Goal: Transaction & Acquisition: Purchase product/service

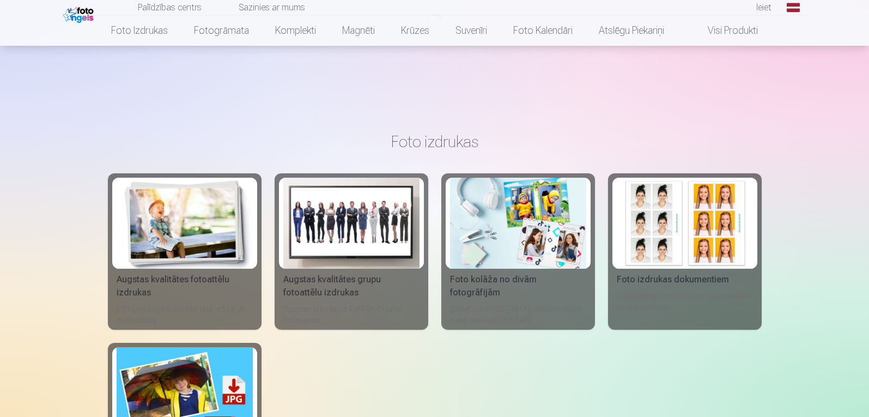
scroll to position [106, 0]
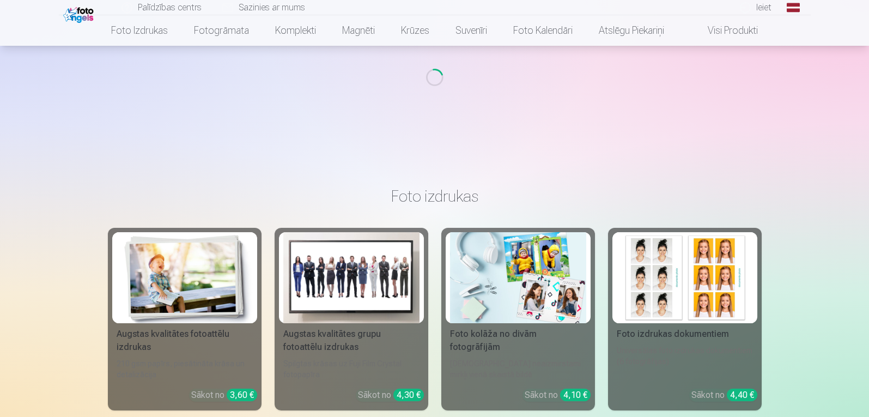
click at [794, 7] on link "Global" at bounding box center [794, 7] width 22 height 15
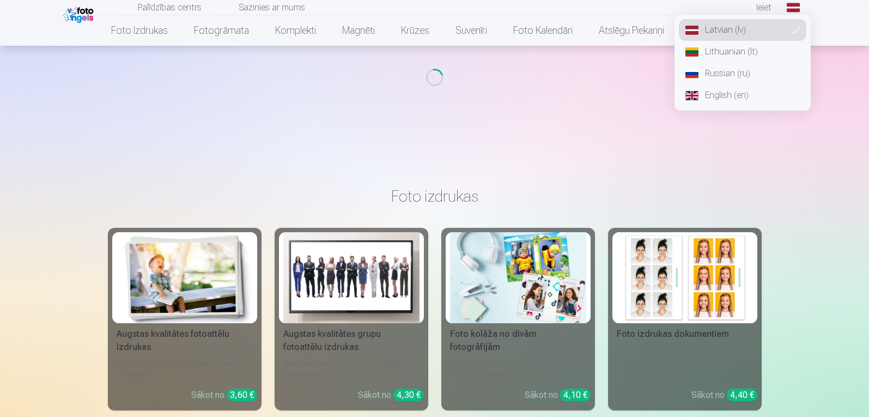
click at [744, 71] on link "Russian (ru)" at bounding box center [743, 74] width 128 height 22
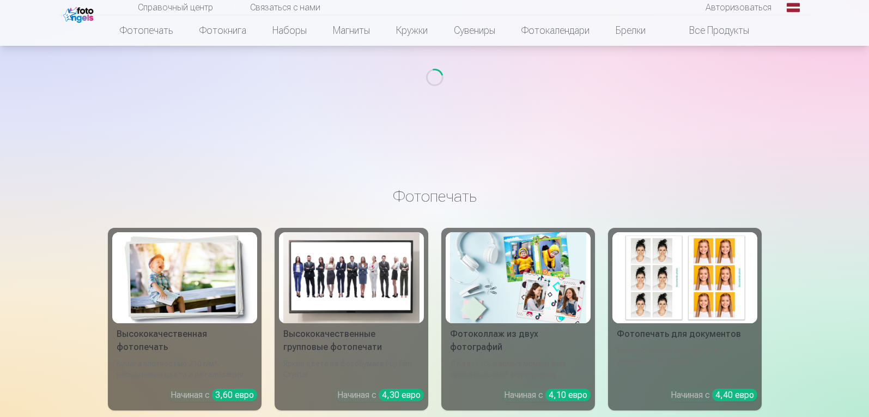
scroll to position [312, 0]
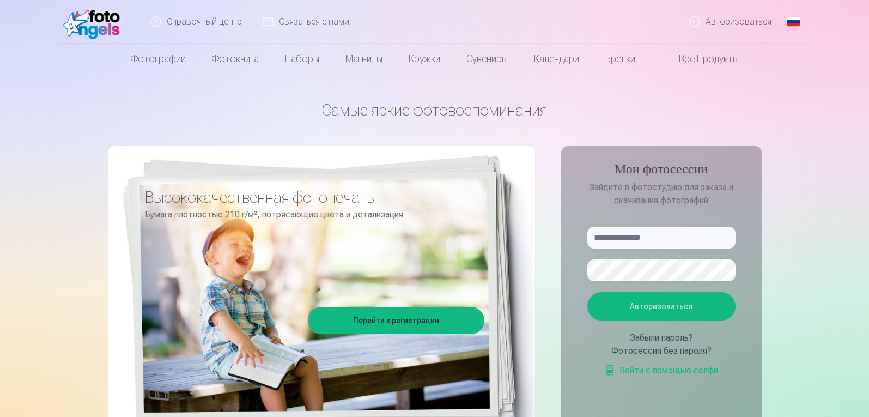
scroll to position [109, 0]
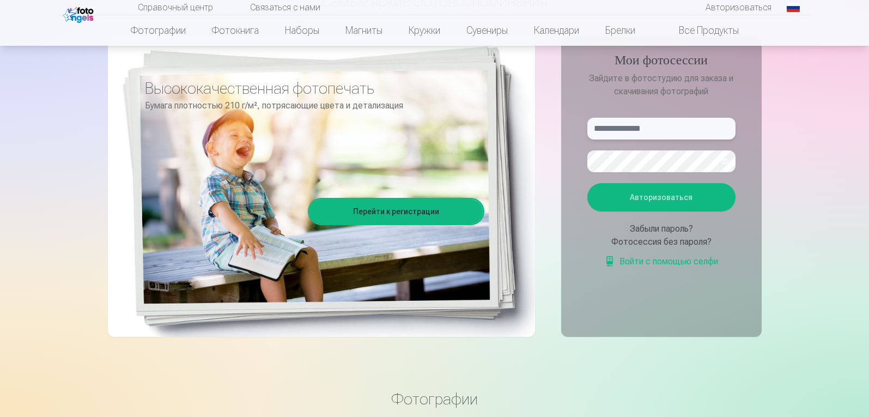
click at [643, 123] on input "text" at bounding box center [662, 129] width 148 height 22
type input "**********"
click at [727, 163] on button "button" at bounding box center [724, 161] width 21 height 21
click at [688, 197] on font "Авторизоваться" at bounding box center [661, 197] width 63 height 9
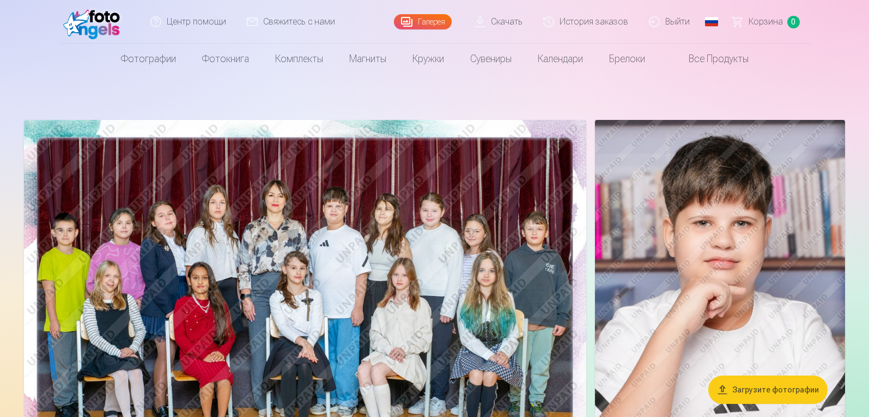
click at [286, 162] on img at bounding box center [305, 308] width 562 height 376
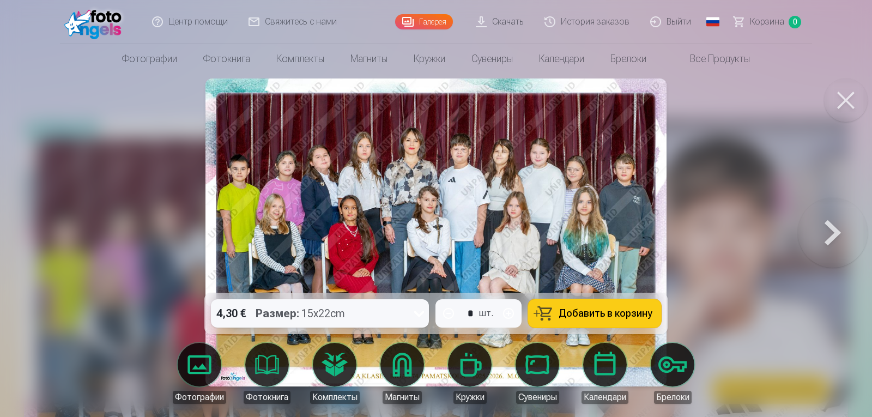
click at [422, 313] on icon at bounding box center [418, 313] width 17 height 17
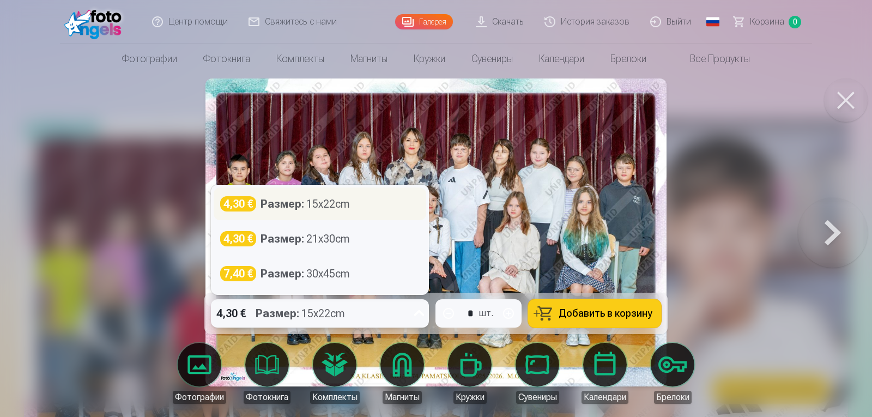
click at [343, 196] on div "Размер : 15x22cm" at bounding box center [305, 203] width 89 height 15
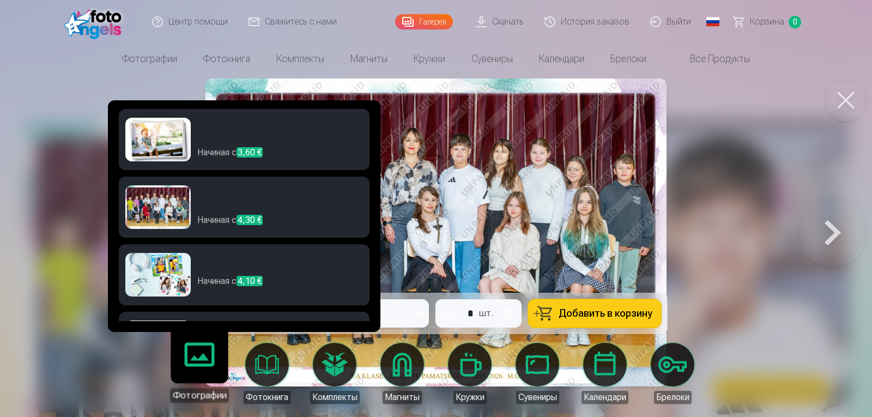
click at [209, 368] on link "Фотографии" at bounding box center [199, 368] width 67 height 67
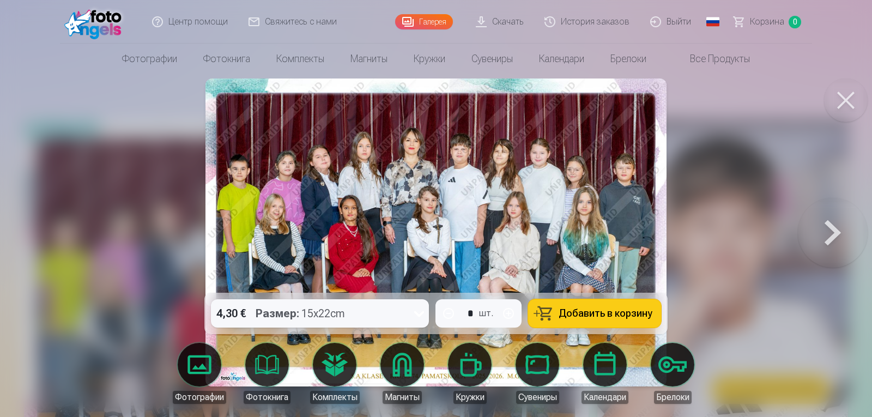
click at [758, 231] on div at bounding box center [436, 208] width 872 height 417
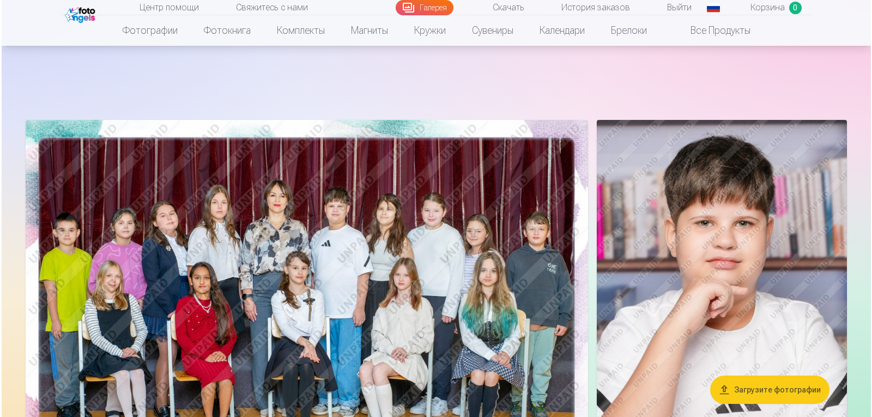
scroll to position [163, 0]
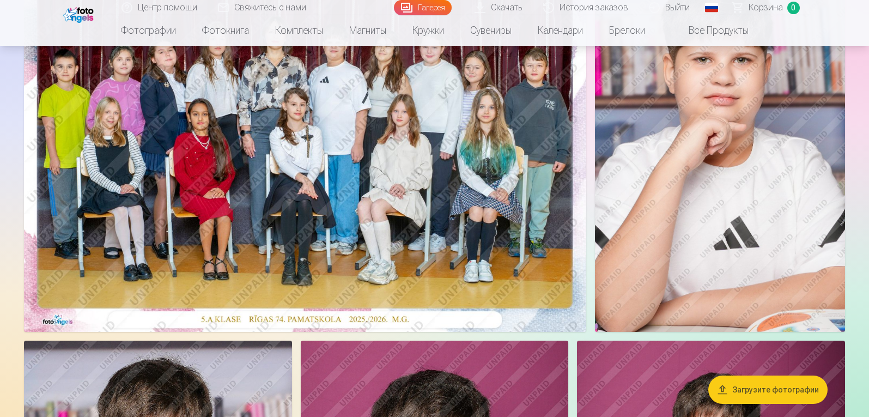
click at [434, 228] on img at bounding box center [305, 144] width 562 height 376
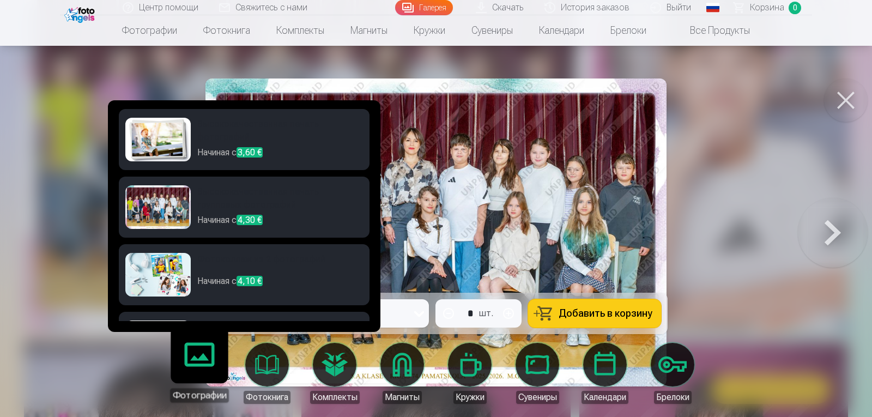
click at [213, 124] on h6 "Высококачественная печать фотографий" at bounding box center [280, 132] width 166 height 28
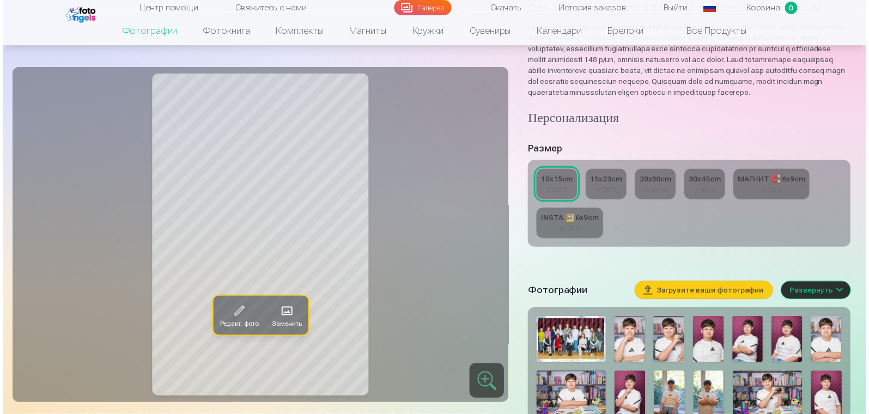
scroll to position [163, 0]
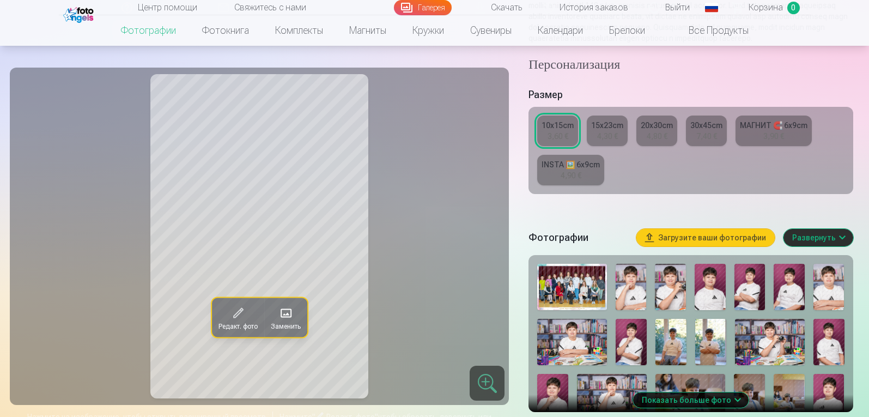
click at [562, 293] on img at bounding box center [571, 287] width 69 height 46
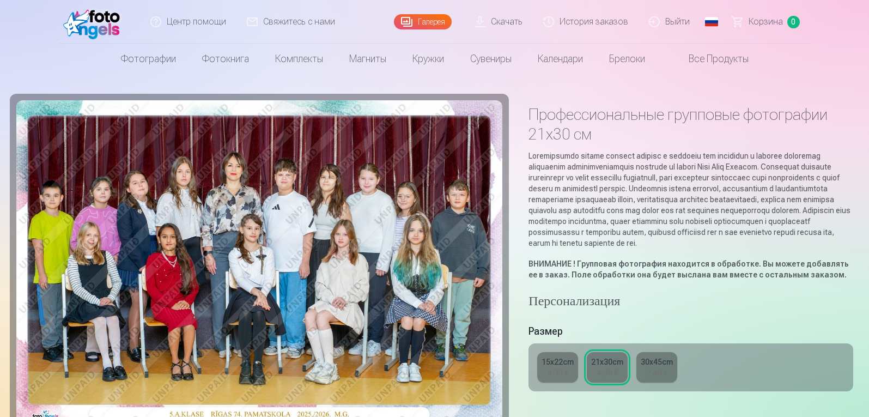
scroll to position [109, 0]
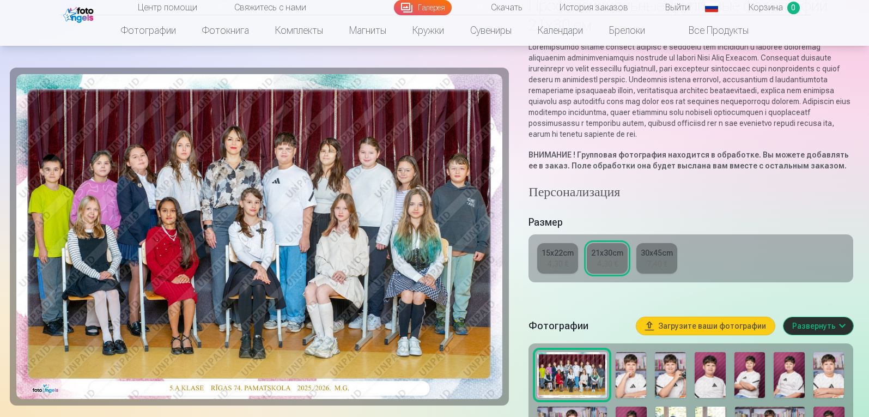
click at [559, 258] on div "15x22cm" at bounding box center [558, 252] width 32 height 11
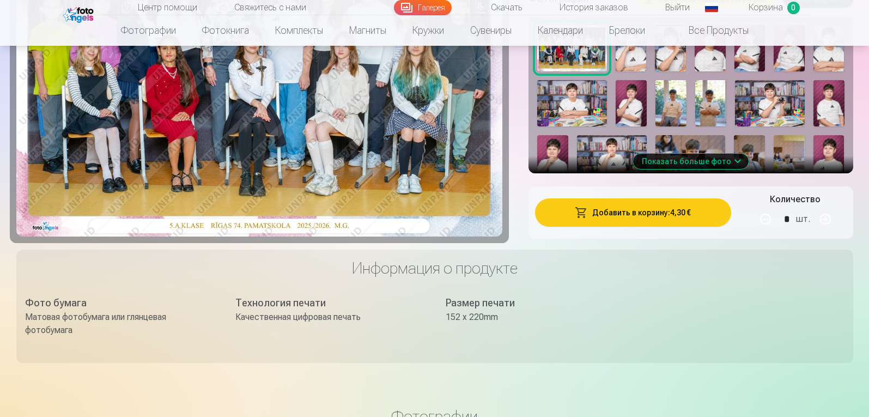
scroll to position [417, 0]
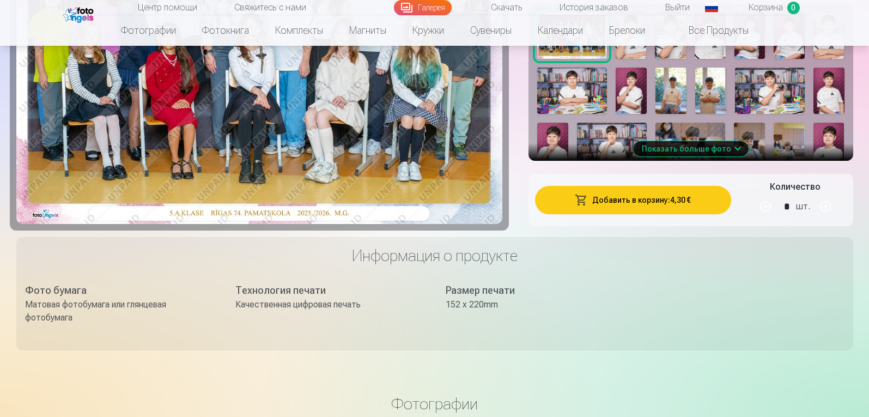
click at [680, 214] on button "Добавить в корзину : 4,30 €" at bounding box center [633, 200] width 196 height 28
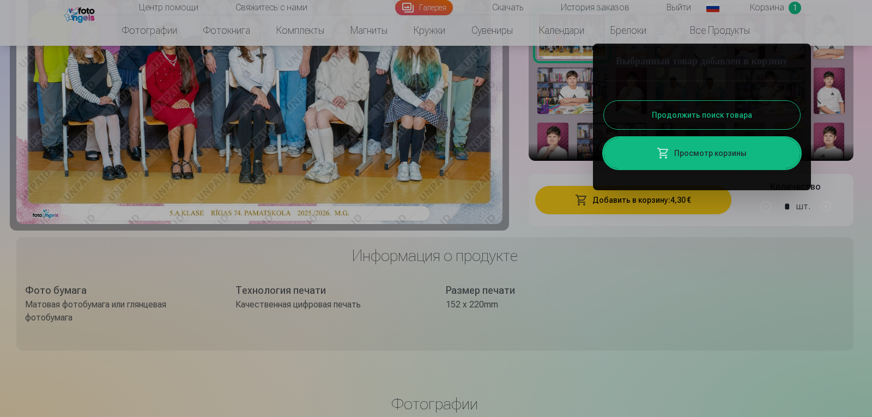
click at [775, 349] on div at bounding box center [436, 208] width 872 height 417
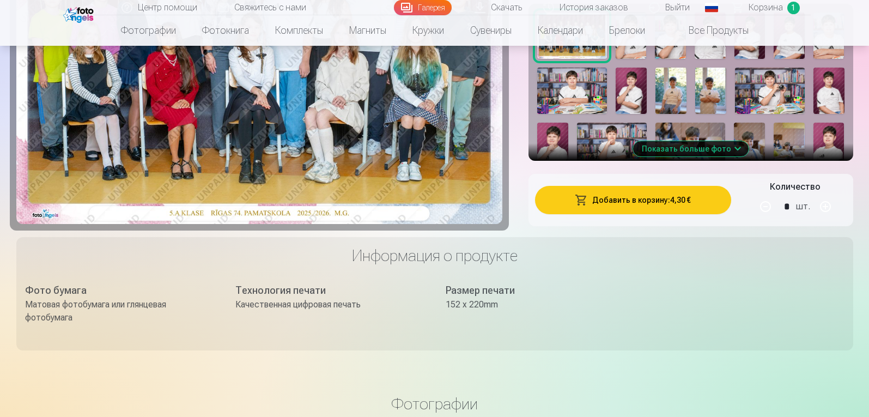
scroll to position [362, 0]
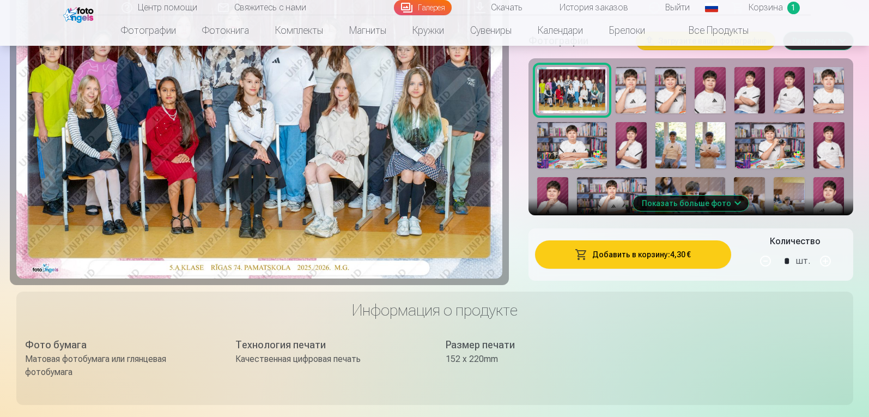
click at [628, 107] on img at bounding box center [631, 90] width 31 height 46
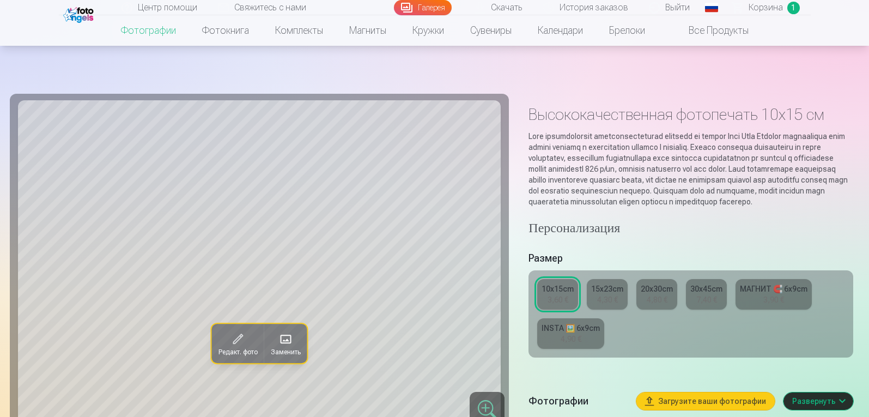
scroll to position [54, 0]
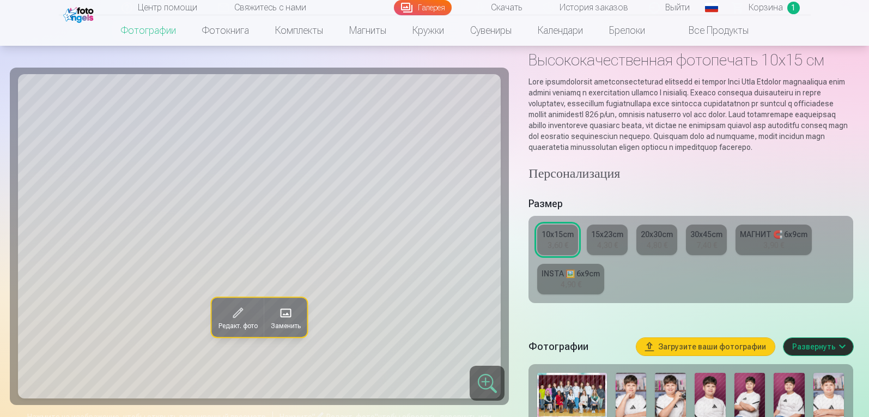
click at [627, 393] on img at bounding box center [631, 396] width 31 height 46
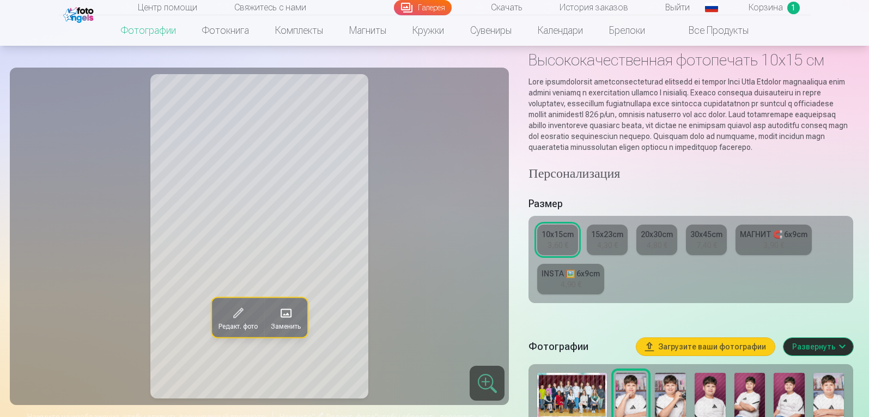
click at [665, 400] on img at bounding box center [670, 396] width 31 height 46
click at [712, 399] on img at bounding box center [710, 396] width 31 height 46
click at [747, 399] on img at bounding box center [750, 396] width 31 height 46
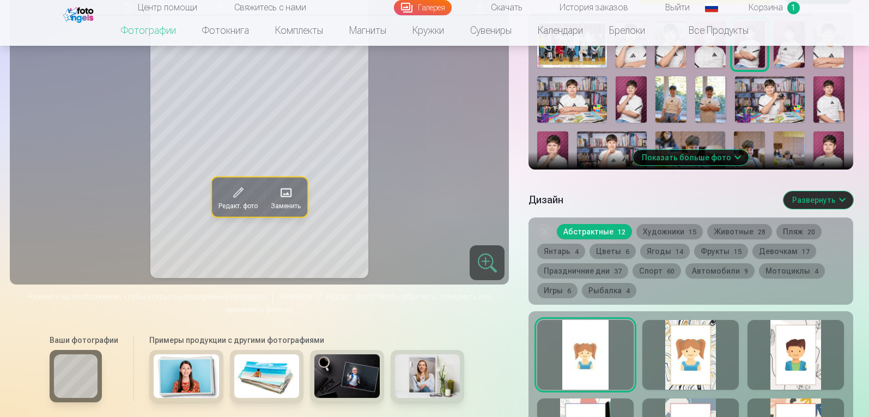
scroll to position [353, 0]
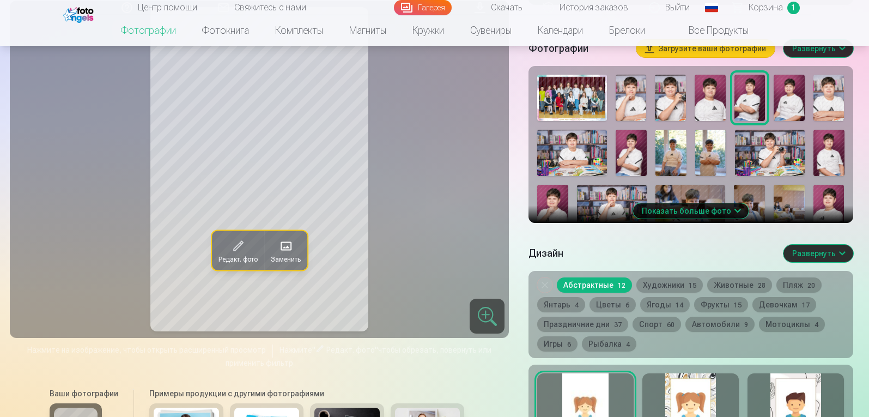
click at [701, 402] on div at bounding box center [691, 408] width 96 height 70
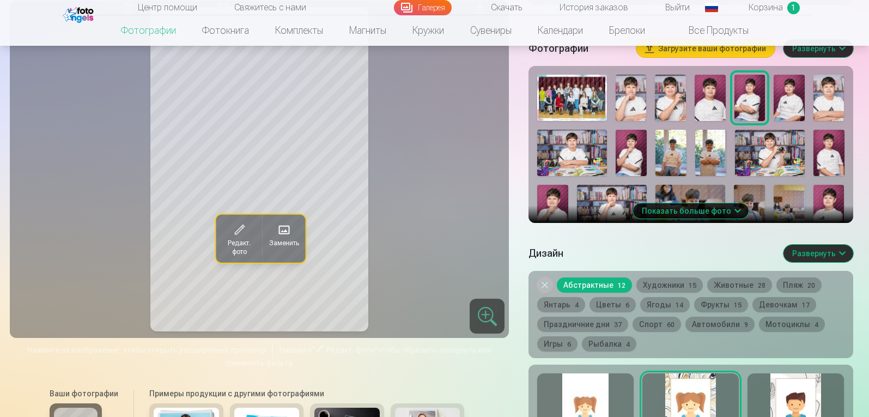
click at [782, 399] on div at bounding box center [796, 408] width 96 height 70
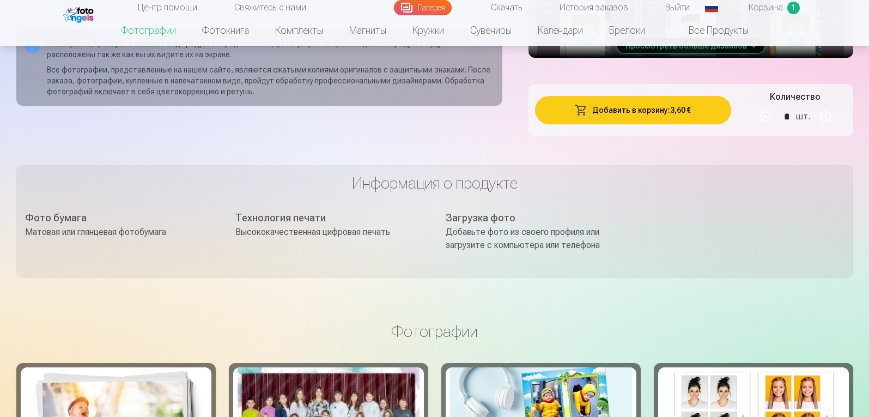
scroll to position [700, 0]
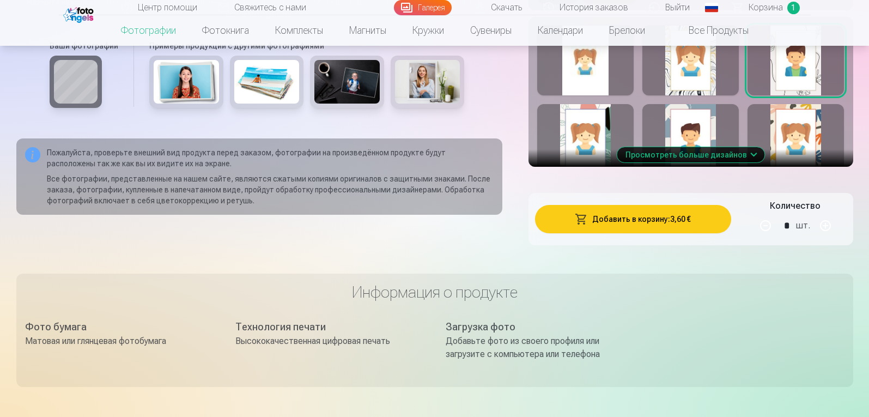
click at [734, 162] on button "Просмотреть больше дизайнов" at bounding box center [691, 154] width 148 height 15
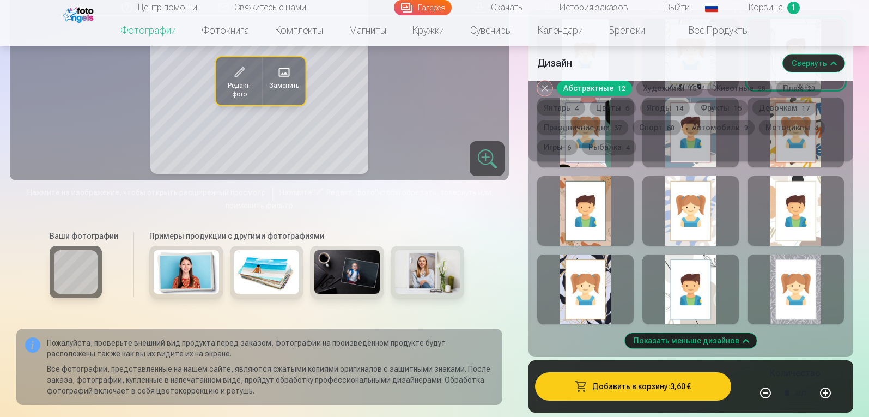
scroll to position [809, 0]
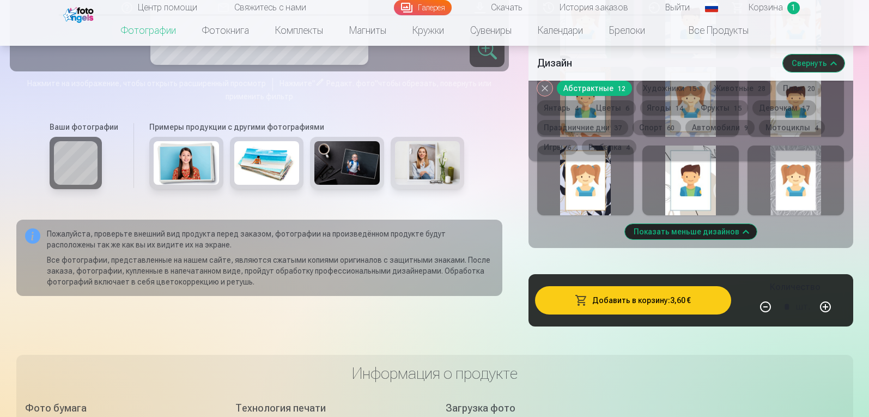
click at [566, 144] on button "Игры 6" at bounding box center [557, 147] width 40 height 15
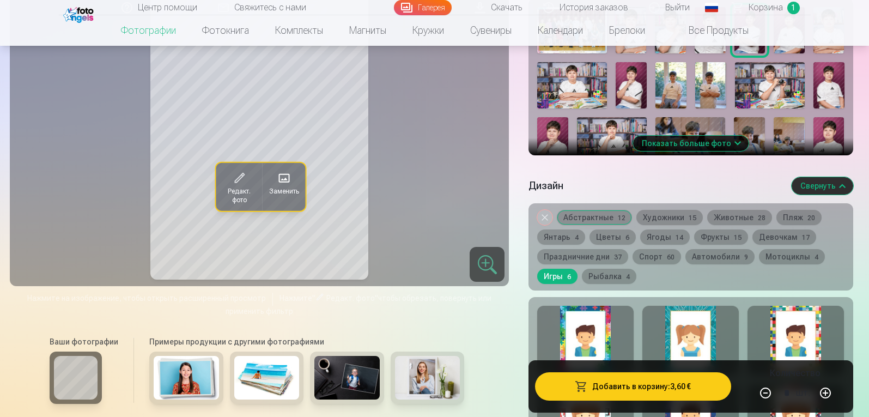
scroll to position [427, 0]
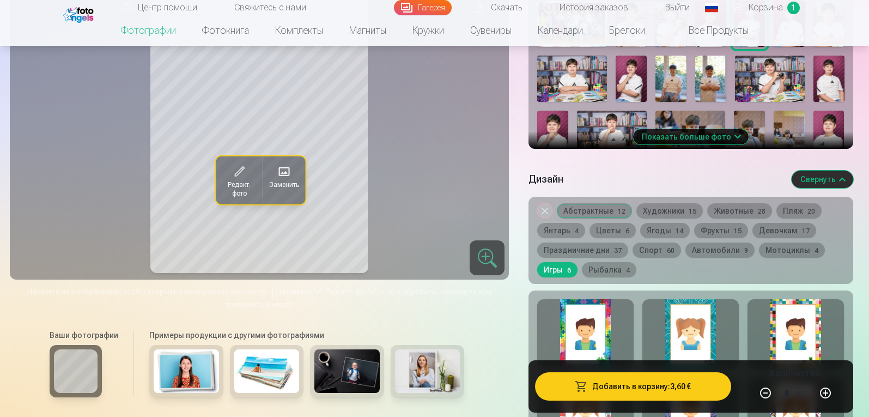
click at [546, 219] on button "Убрать дизайн" at bounding box center [544, 210] width 15 height 15
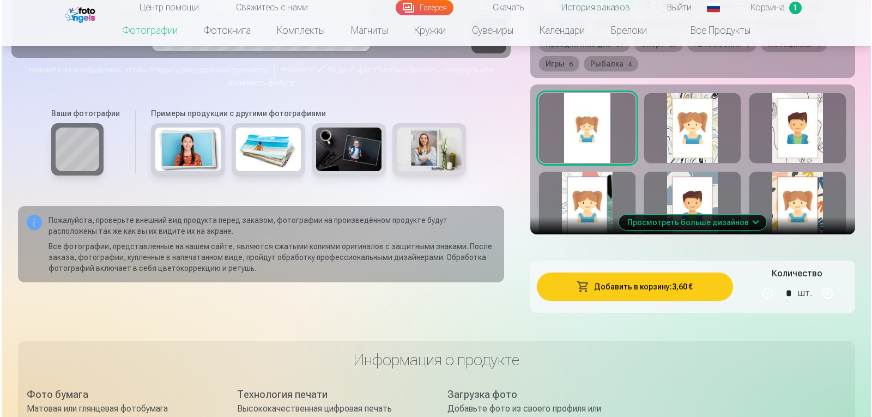
scroll to position [639, 0]
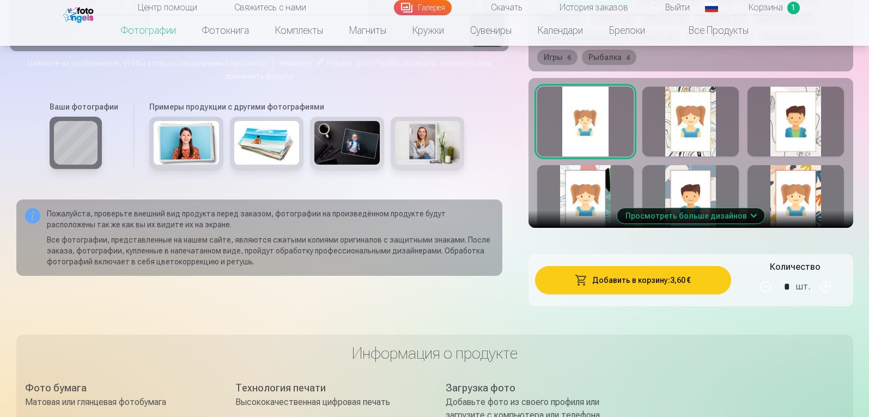
click at [683, 292] on button "Добавить в корзину : 3,60 €" at bounding box center [633, 280] width 196 height 28
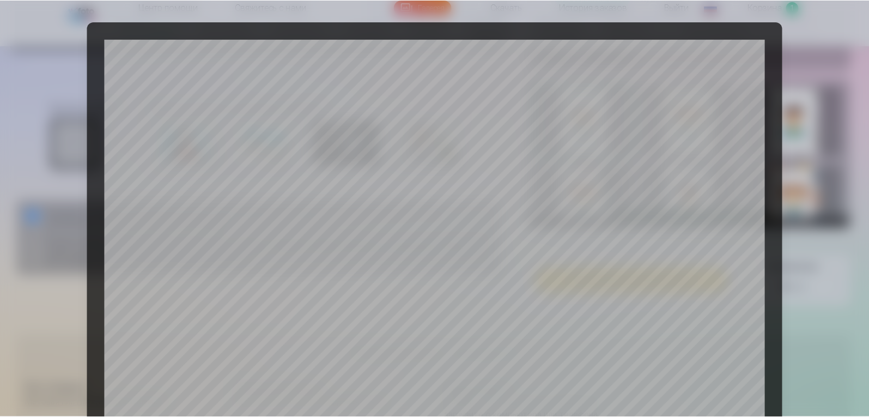
scroll to position [368, 0]
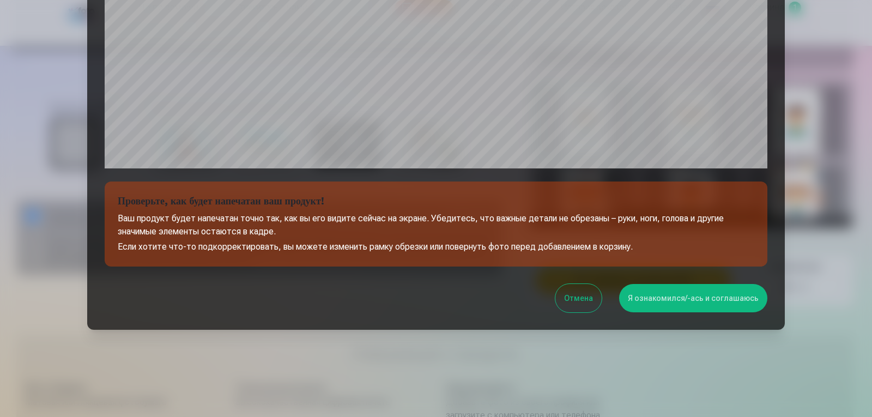
click at [820, 198] on div at bounding box center [436, 208] width 872 height 417
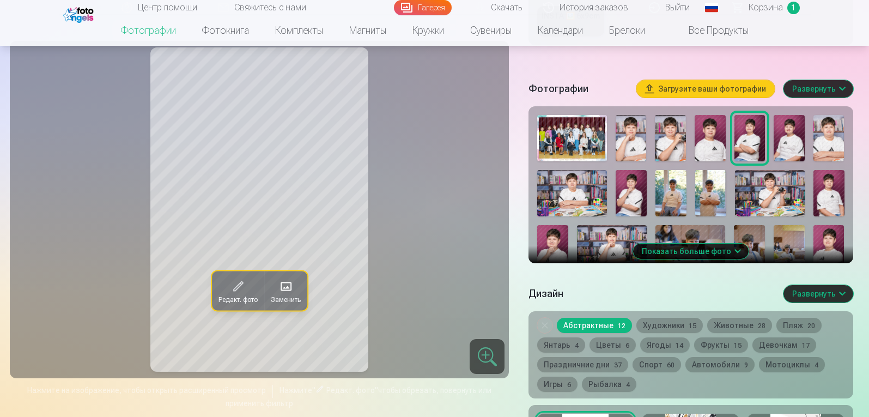
scroll to position [149, 0]
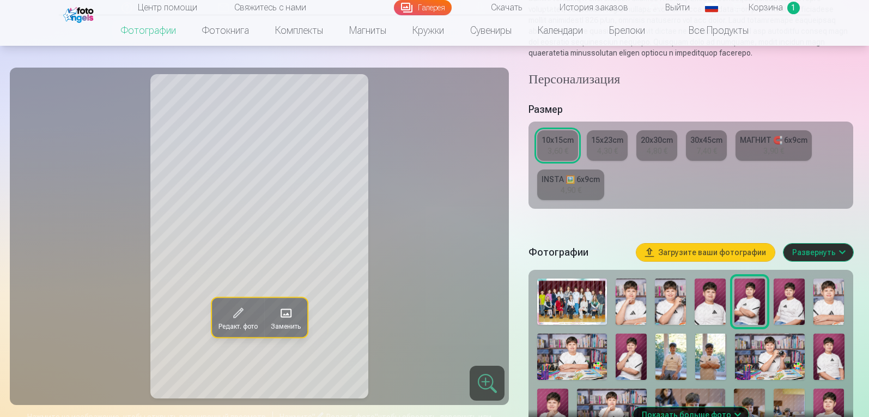
click at [795, 304] on img at bounding box center [789, 301] width 31 height 46
click at [839, 313] on img at bounding box center [829, 301] width 31 height 46
click at [570, 371] on img at bounding box center [572, 357] width 70 height 46
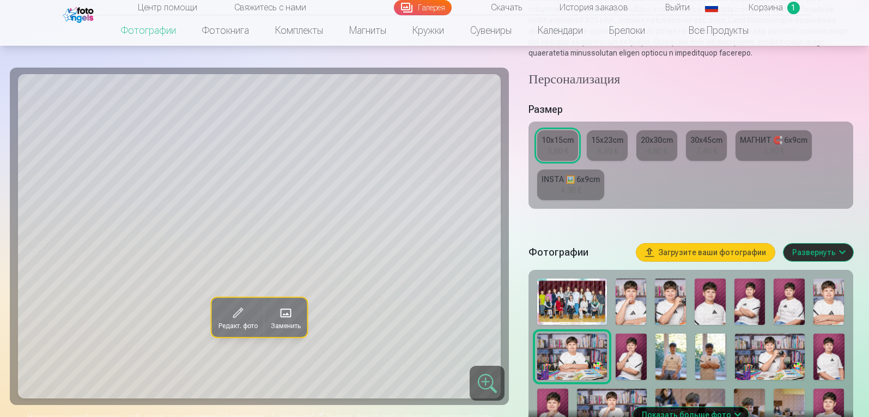
click at [638, 366] on img at bounding box center [631, 357] width 31 height 46
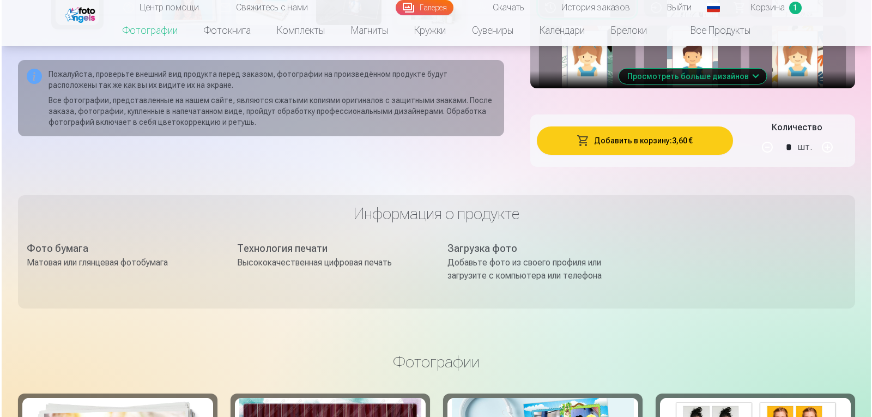
scroll to position [786, 0]
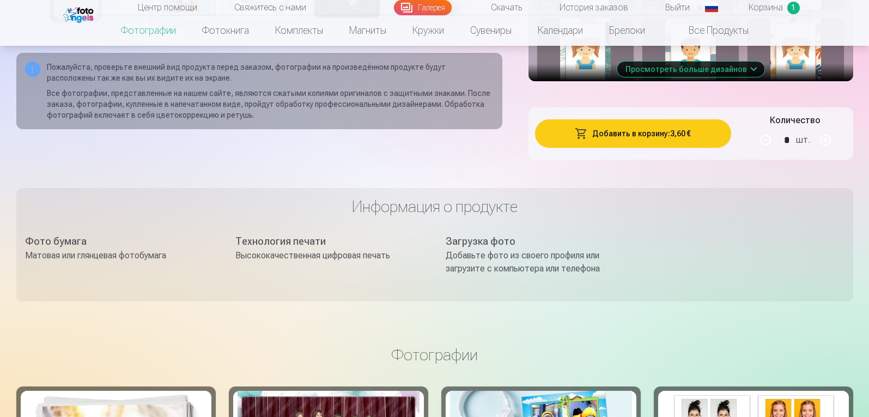
click at [659, 145] on button "Добавить в корзину : 3,60 €" at bounding box center [633, 133] width 196 height 28
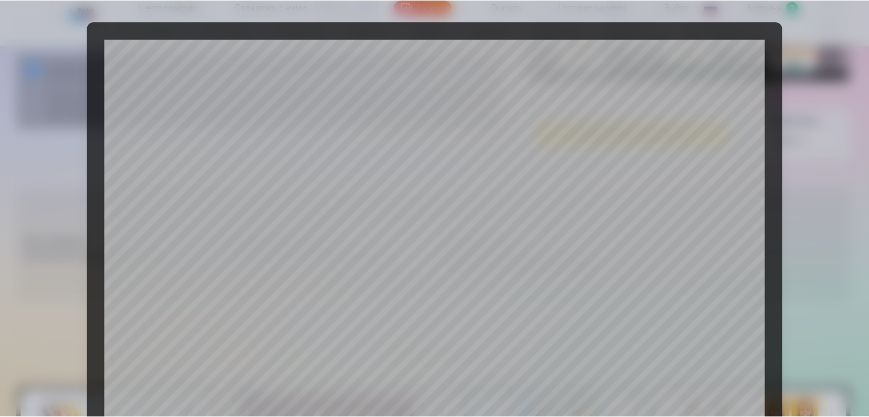
scroll to position [368, 0]
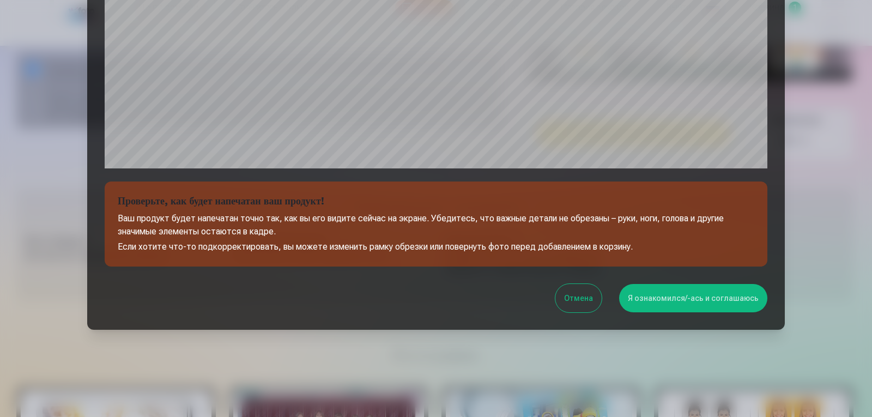
click at [664, 299] on button "Я ознакомился/-ась и соглашаюсь" at bounding box center [693, 298] width 148 height 28
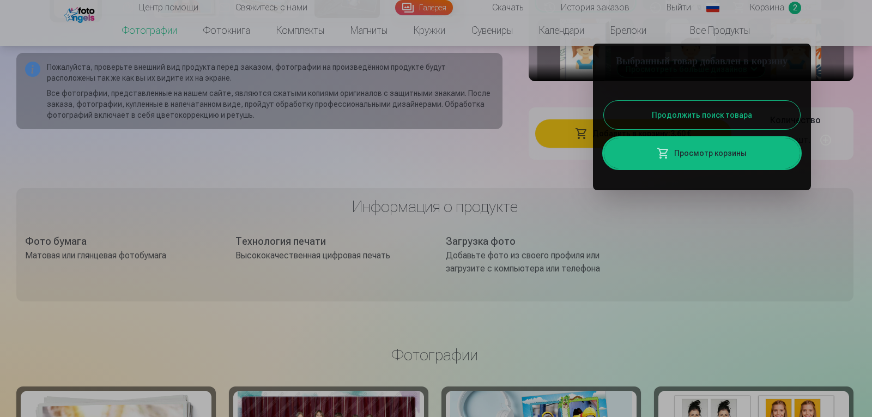
click at [772, 253] on div at bounding box center [436, 208] width 872 height 417
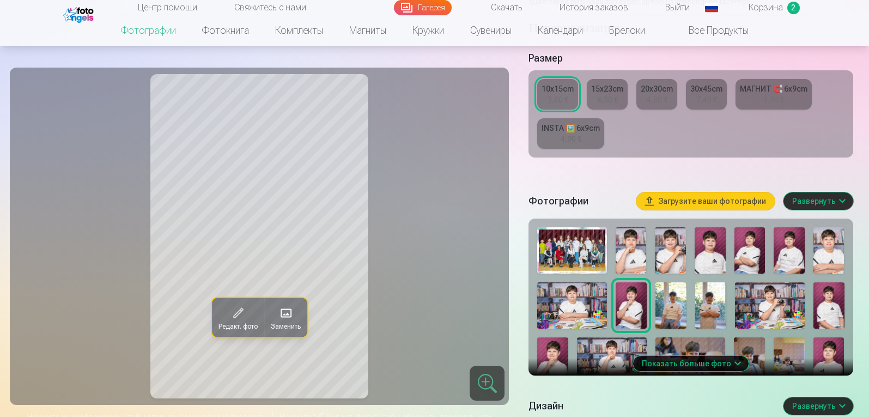
scroll to position [193, 0]
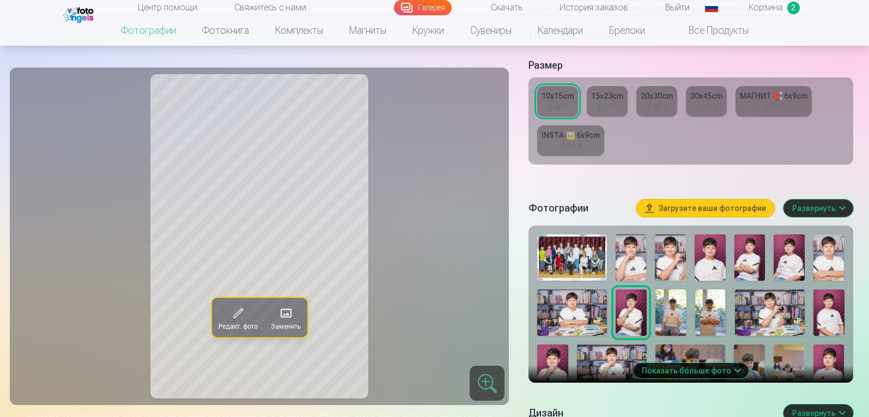
click at [676, 323] on img at bounding box center [671, 312] width 31 height 46
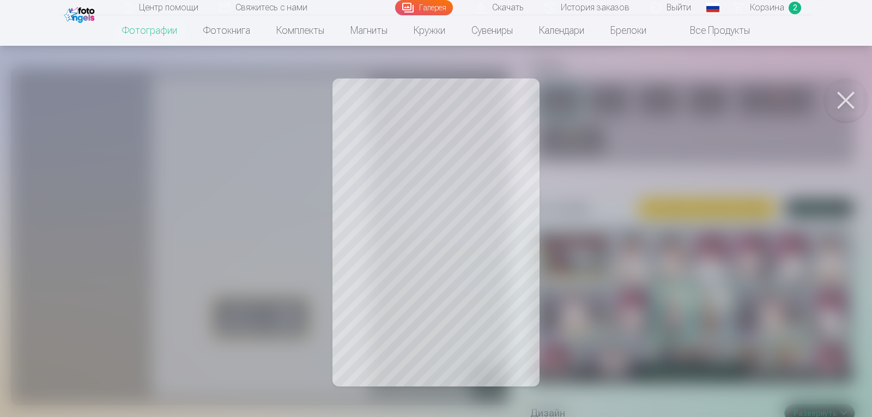
click at [481, 215] on div at bounding box center [436, 208] width 872 height 417
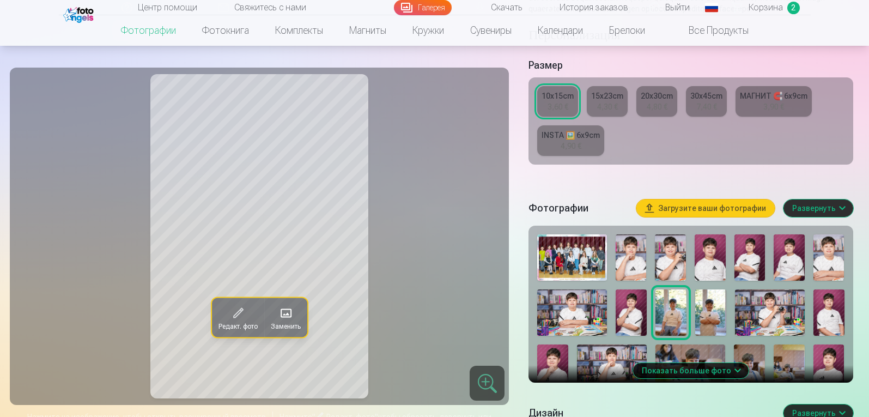
scroll to position [138, 0]
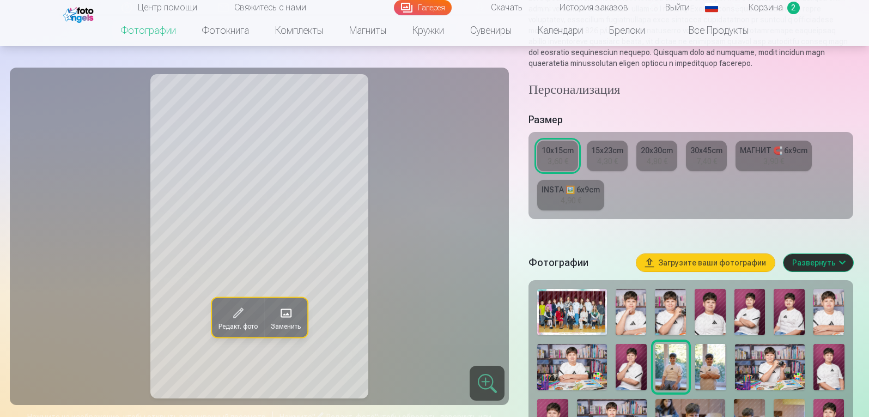
click at [705, 378] on img at bounding box center [710, 367] width 31 height 46
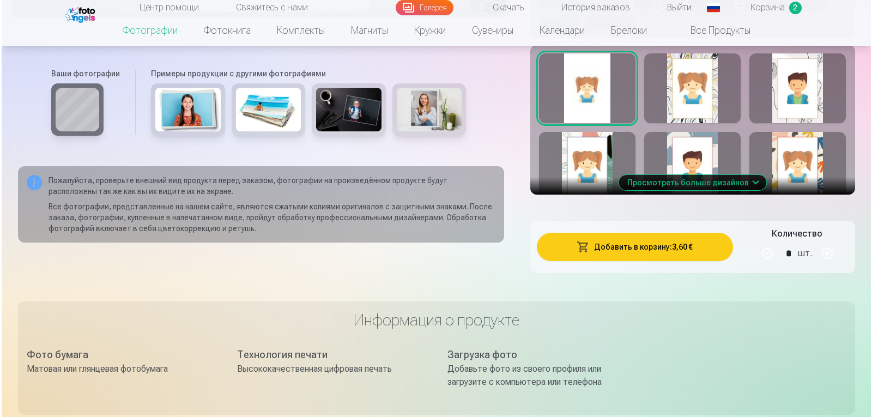
scroll to position [679, 0]
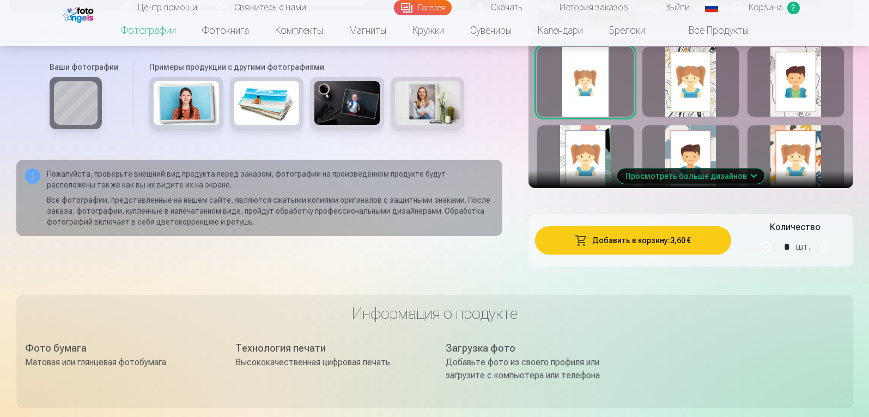
click at [667, 254] on button "Добавить в корзину : 3,60 €" at bounding box center [633, 240] width 196 height 28
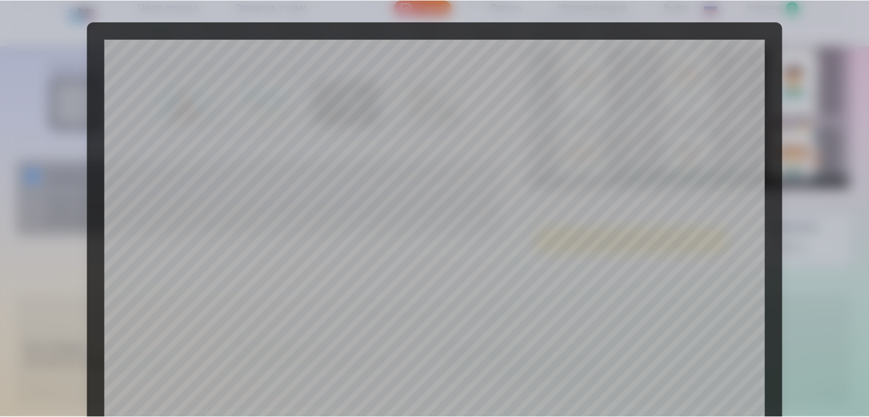
scroll to position [109, 0]
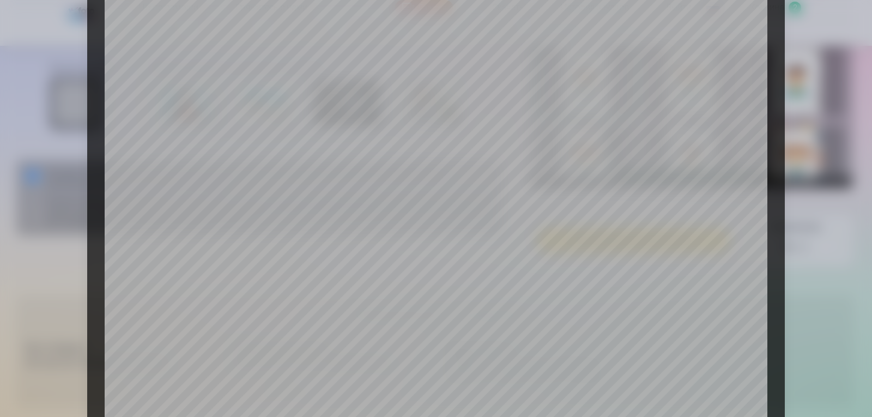
click at [814, 245] on div at bounding box center [436, 208] width 872 height 417
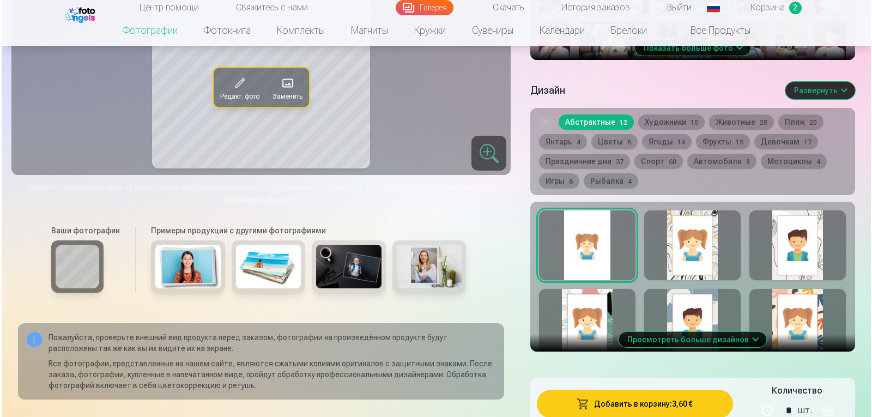
scroll to position [570, 0]
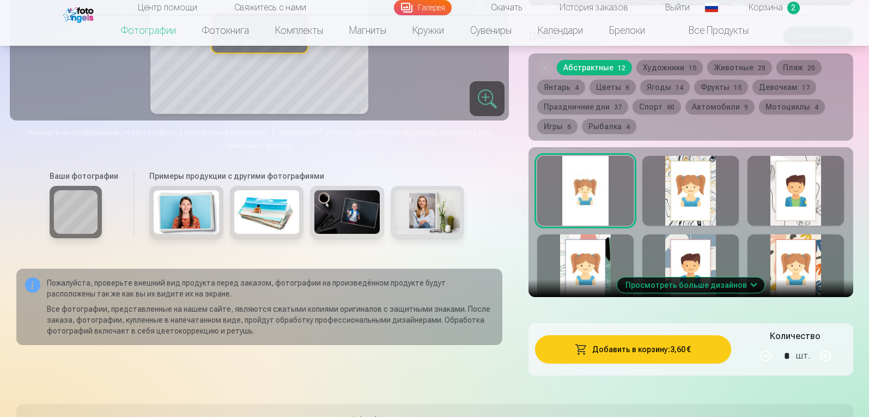
click at [642, 362] on button "Добавить в корзину : 3,60 €" at bounding box center [633, 349] width 196 height 28
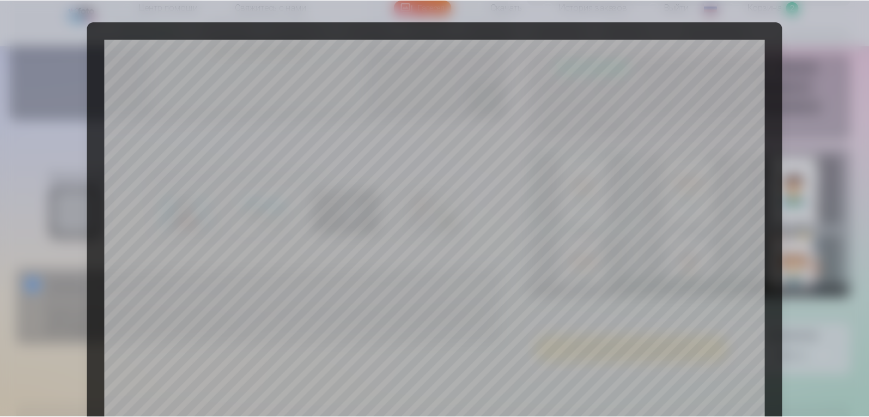
scroll to position [368, 0]
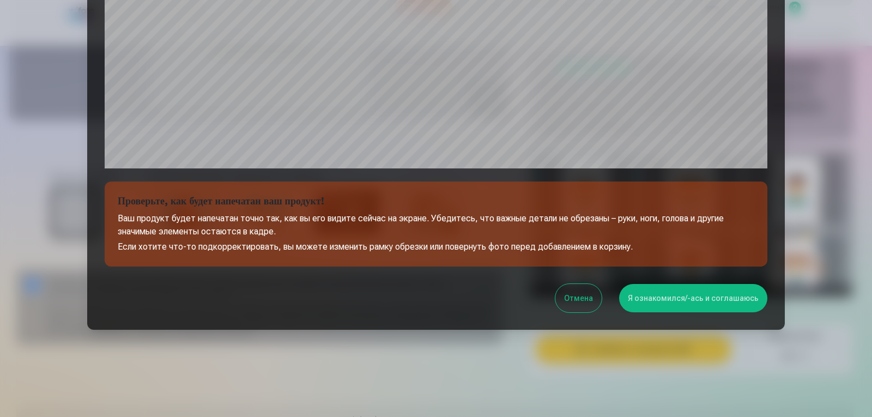
click at [700, 294] on button "Я ознакомился/-ась и соглашаюсь" at bounding box center [693, 298] width 148 height 28
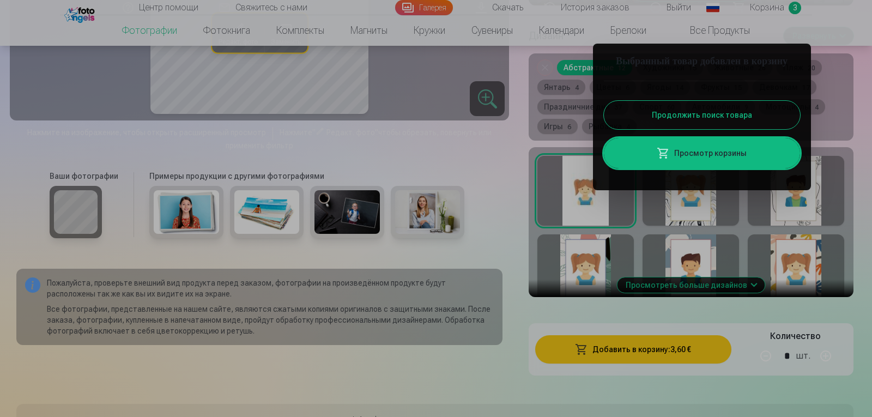
click at [851, 74] on div at bounding box center [436, 208] width 872 height 417
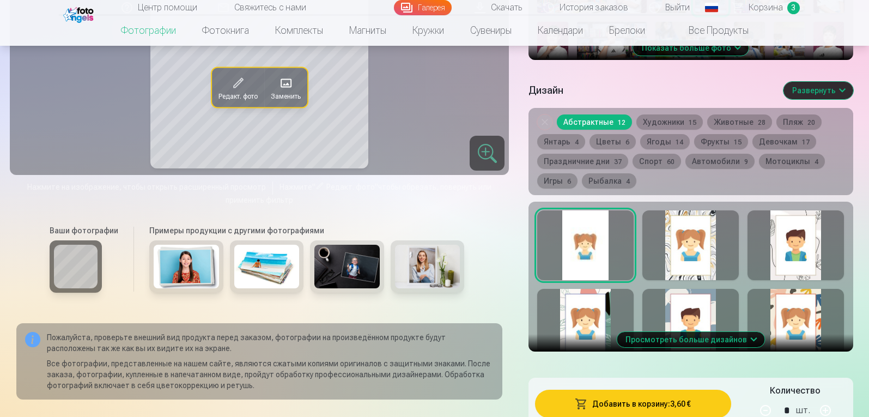
scroll to position [407, 0]
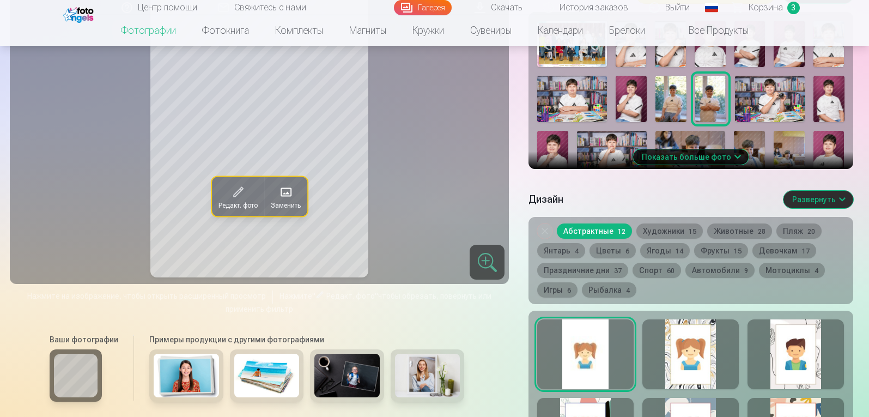
click at [771, 106] on img at bounding box center [770, 99] width 70 height 46
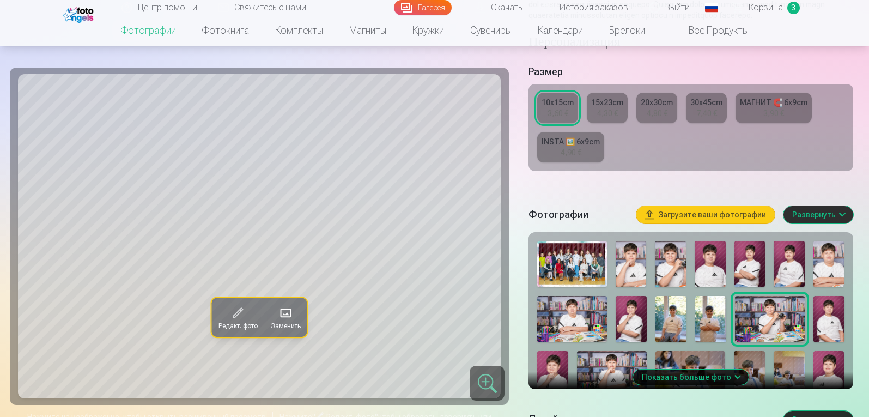
scroll to position [220, 0]
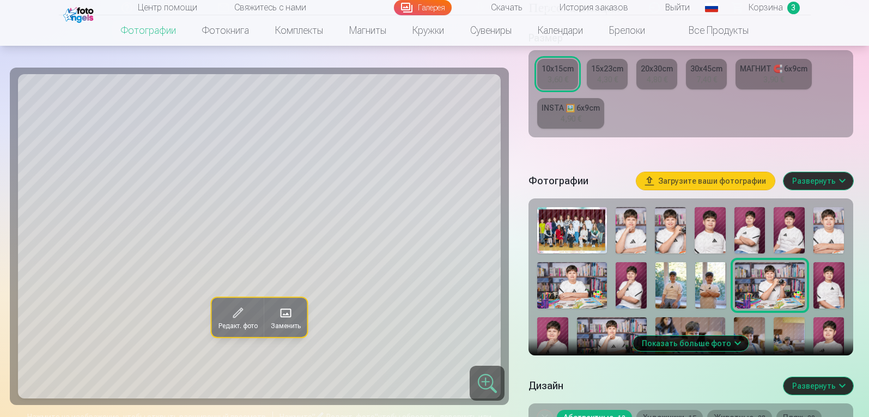
click at [835, 289] on img at bounding box center [829, 285] width 31 height 46
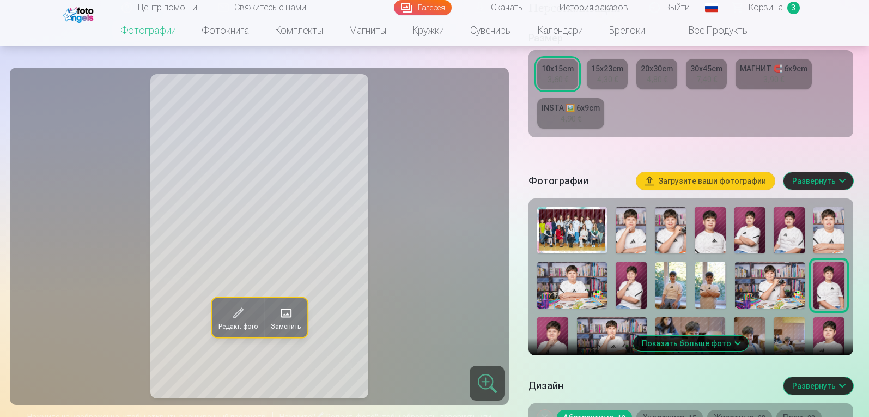
click at [560, 344] on img at bounding box center [552, 340] width 31 height 46
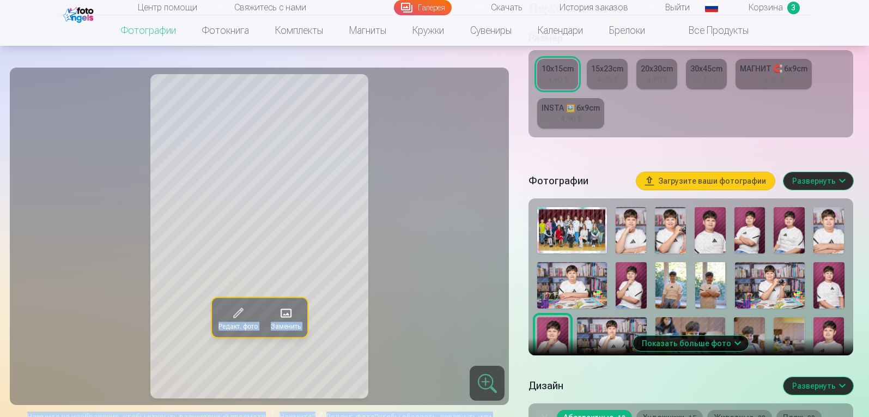
drag, startPoint x: 868, startPoint y: 41, endPoint x: 870, endPoint y: 49, distance: 8.5
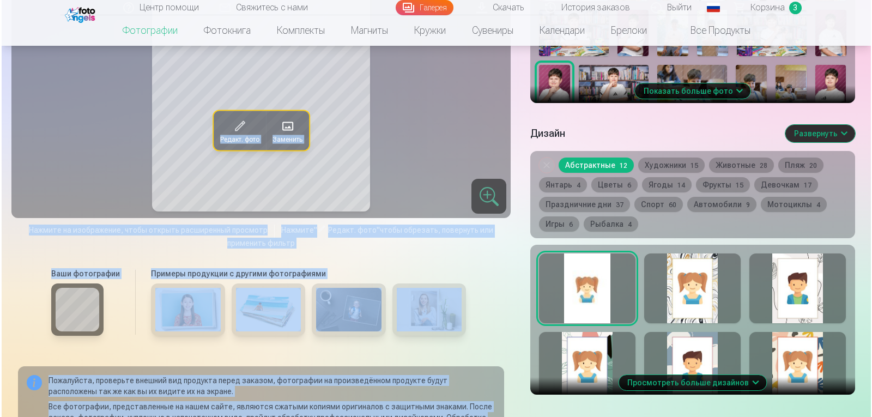
scroll to position [659, 0]
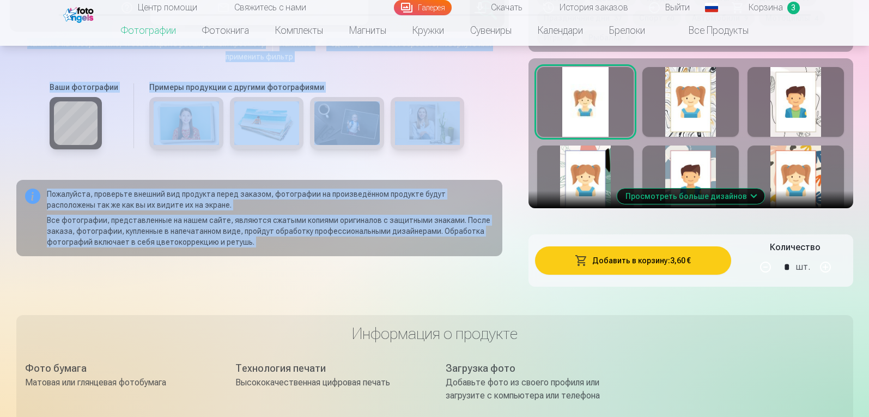
click at [652, 275] on button "Добавить в корзину : 3,60 €" at bounding box center [633, 260] width 196 height 28
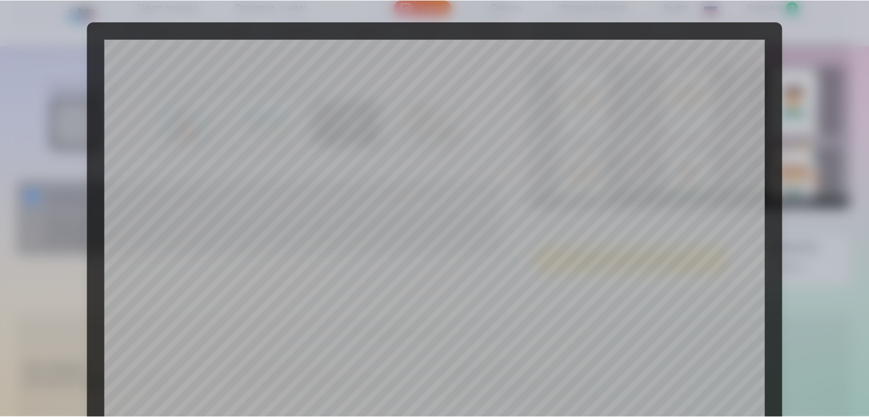
scroll to position [368, 0]
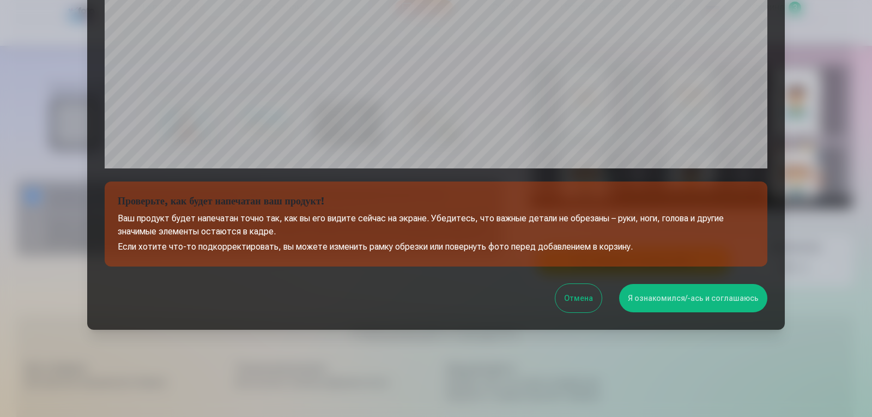
click at [667, 297] on button "Я ознакомился/-ась и соглашаюсь" at bounding box center [693, 298] width 148 height 28
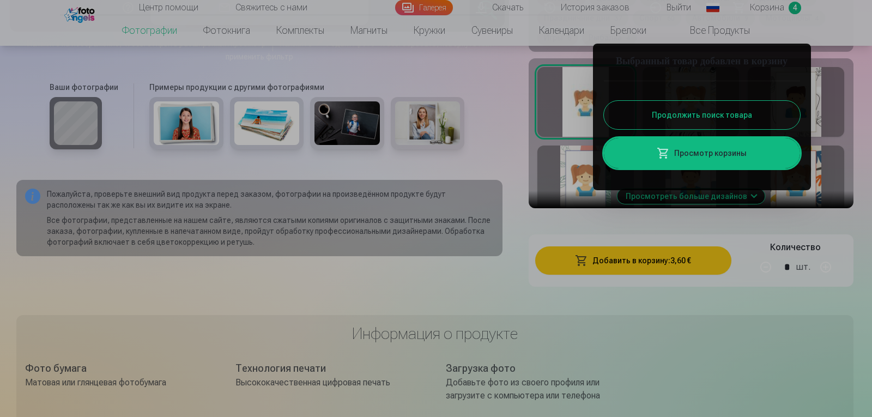
click at [863, 77] on div at bounding box center [436, 208] width 872 height 417
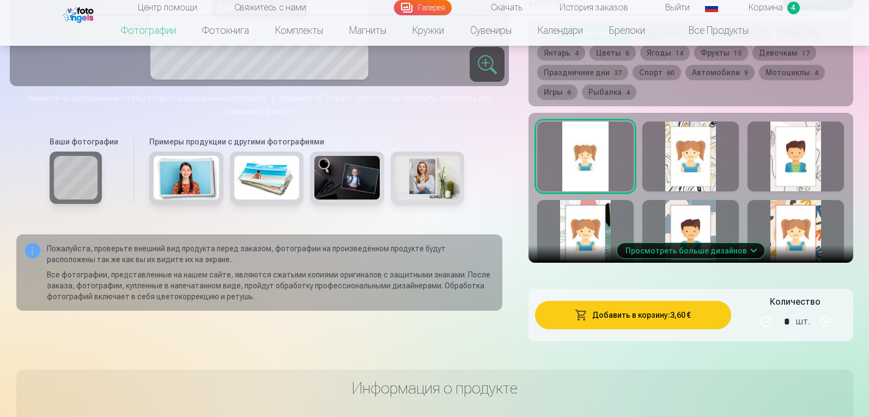
scroll to position [495, 0]
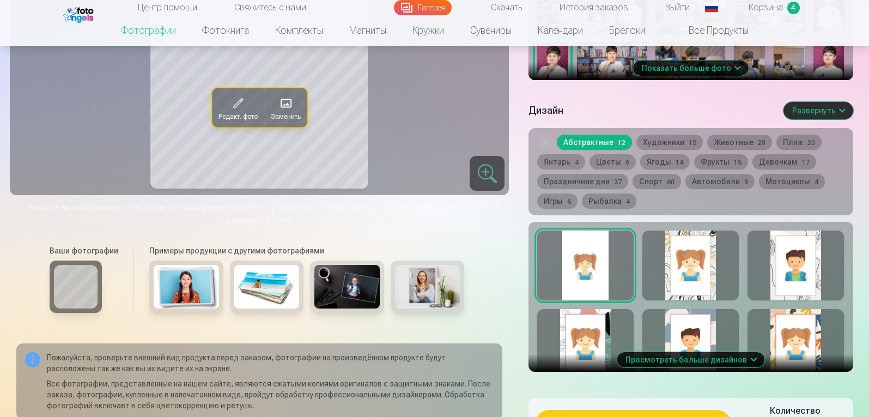
click at [600, 71] on img at bounding box center [612, 65] width 70 height 46
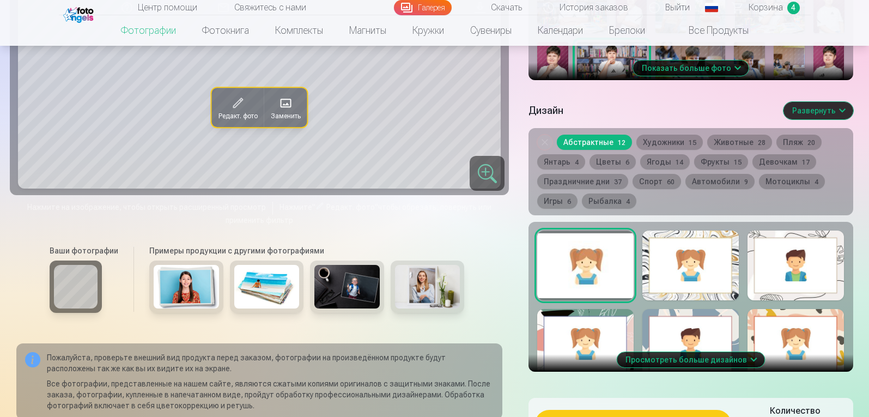
scroll to position [332, 0]
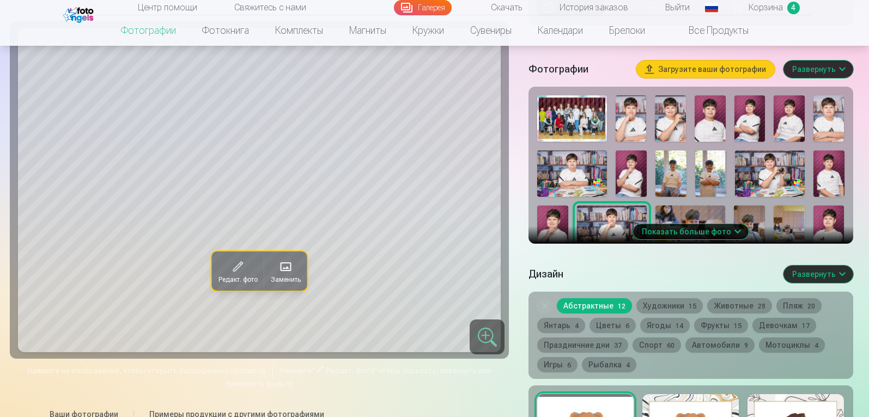
click at [693, 239] on button "Показать больше фото" at bounding box center [691, 231] width 116 height 15
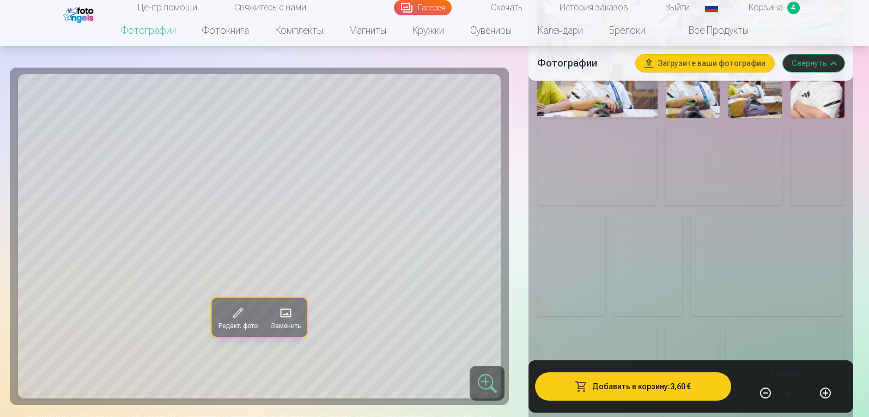
scroll to position [713, 0]
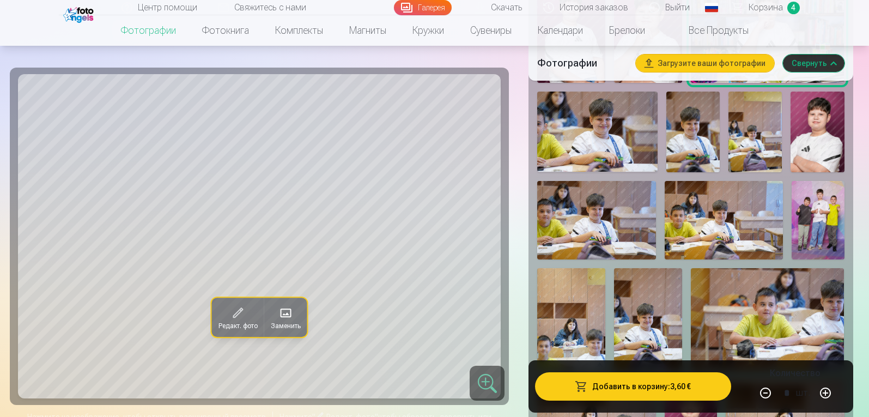
drag, startPoint x: 814, startPoint y: 161, endPoint x: 797, endPoint y: 175, distance: 21.7
click at [814, 161] on img at bounding box center [817, 132] width 53 height 80
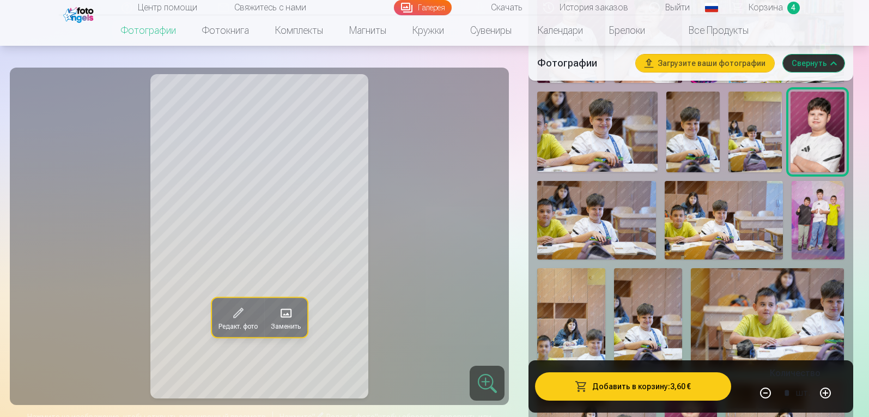
scroll to position [550, 0]
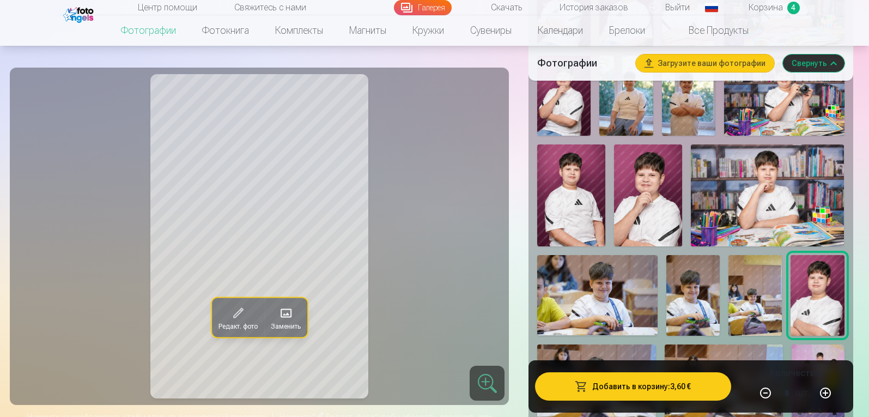
click at [646, 213] on img at bounding box center [648, 195] width 68 height 102
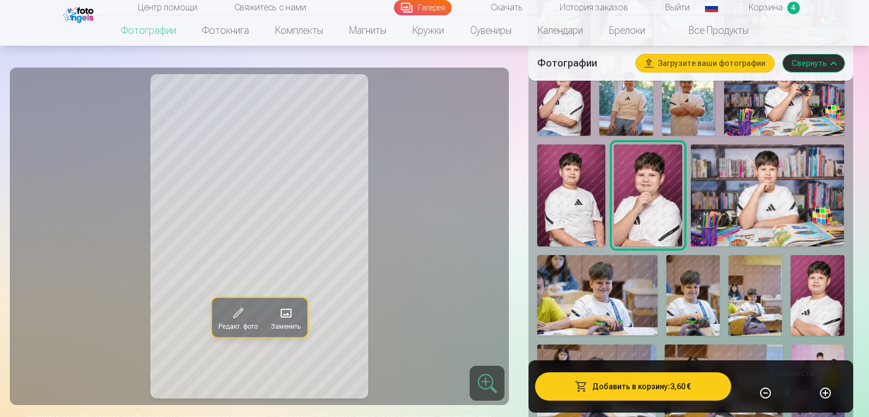
click at [592, 219] on img at bounding box center [571, 195] width 68 height 102
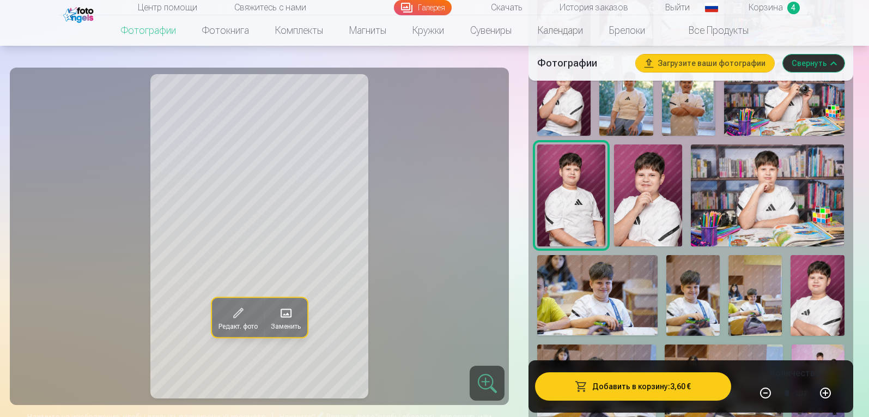
click at [655, 214] on img at bounding box center [648, 195] width 68 height 102
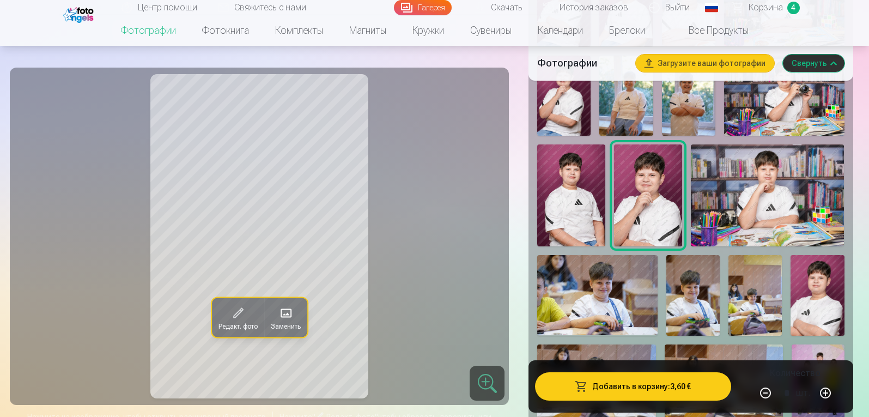
click at [752, 210] on img at bounding box center [767, 195] width 153 height 102
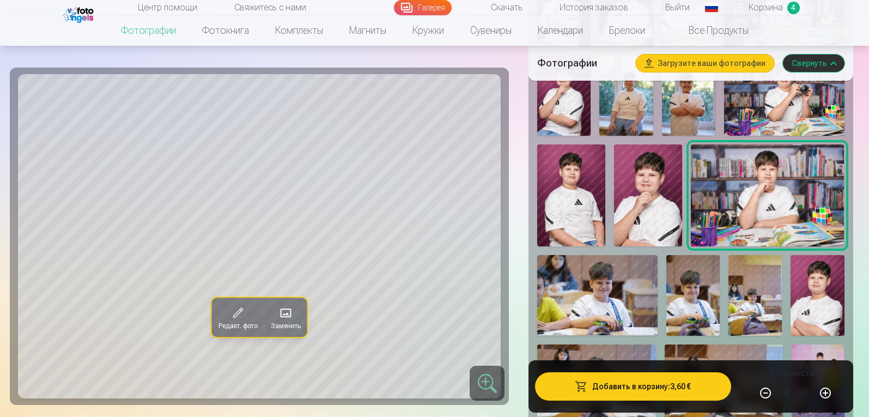
click at [583, 287] on img at bounding box center [597, 295] width 120 height 80
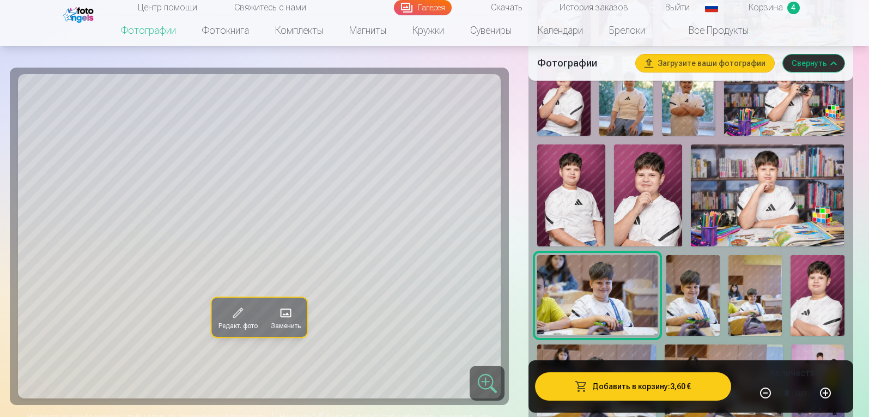
click at [705, 301] on img at bounding box center [693, 295] width 53 height 80
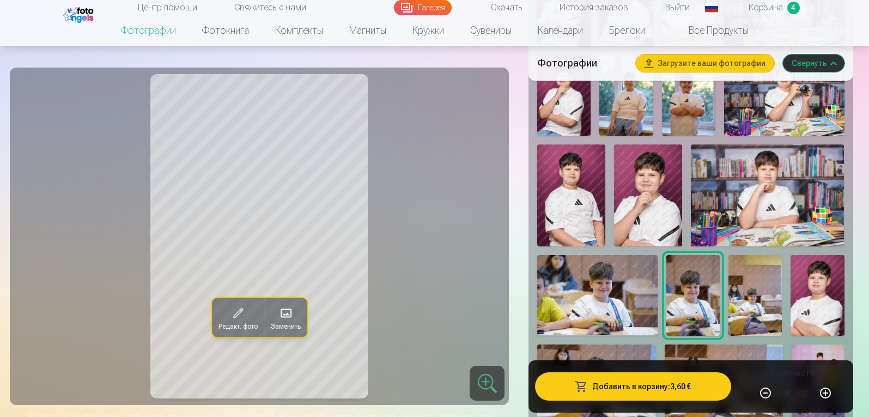
click at [762, 304] on img at bounding box center [755, 295] width 53 height 80
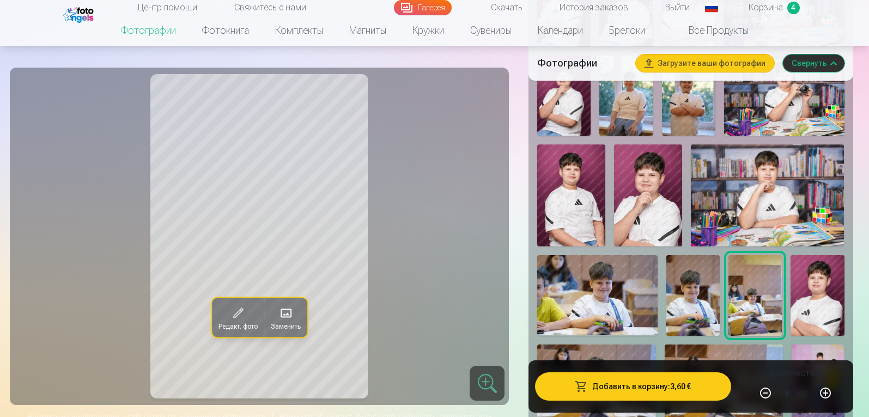
click at [812, 300] on img at bounding box center [817, 295] width 53 height 80
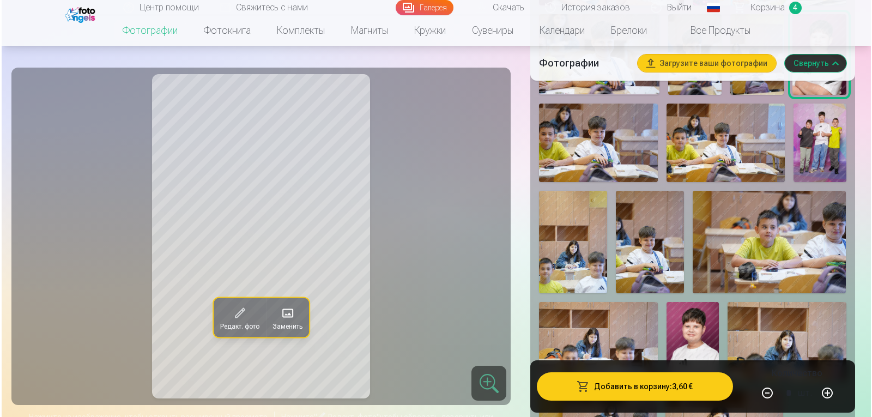
scroll to position [829, 0]
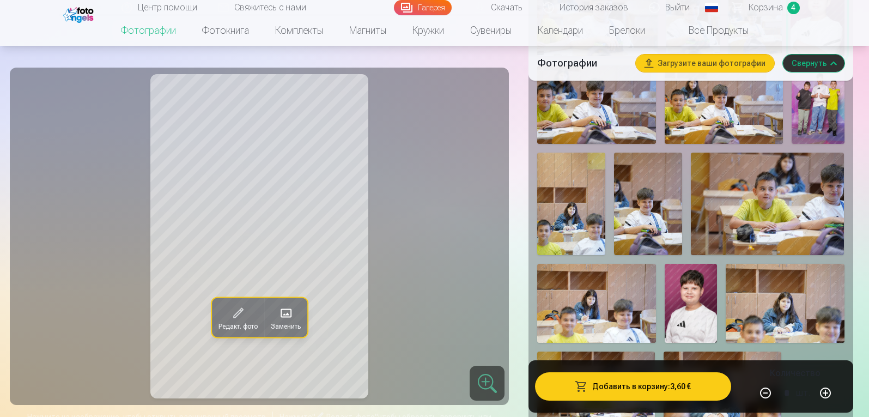
click at [595, 106] on img at bounding box center [596, 104] width 118 height 79
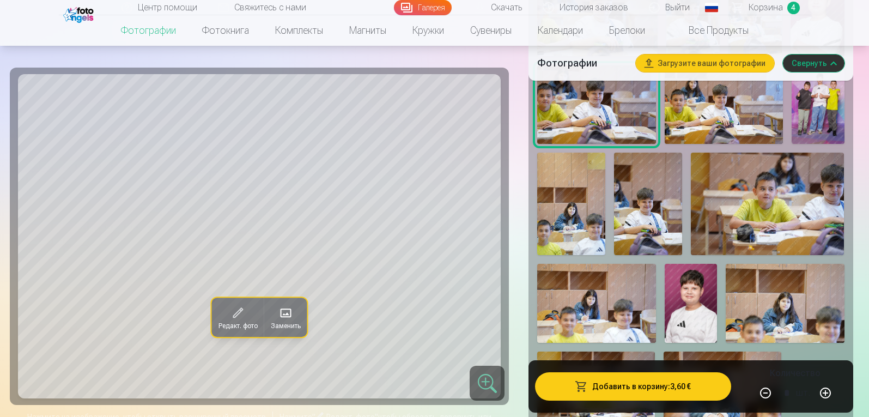
click at [736, 125] on img at bounding box center [724, 104] width 118 height 79
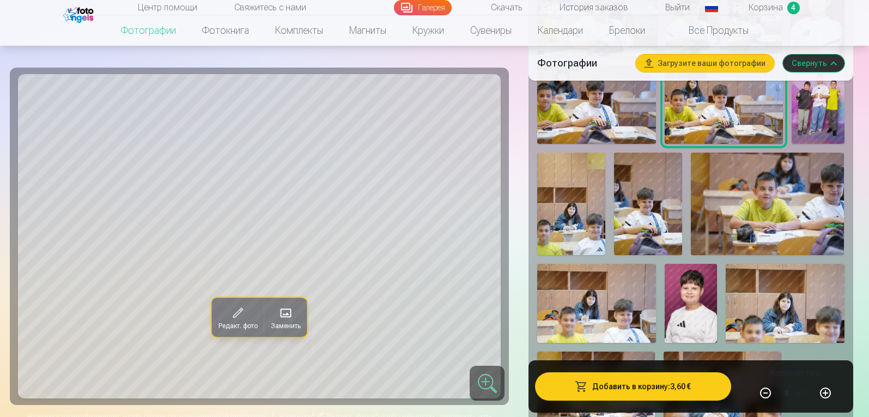
click at [812, 120] on img at bounding box center [818, 104] width 53 height 79
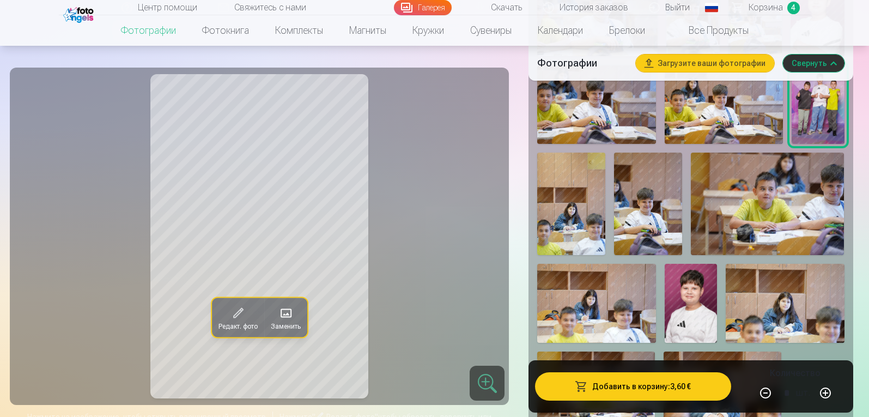
click at [673, 386] on button "Добавить в корзину : 3,60 €" at bounding box center [633, 386] width 196 height 28
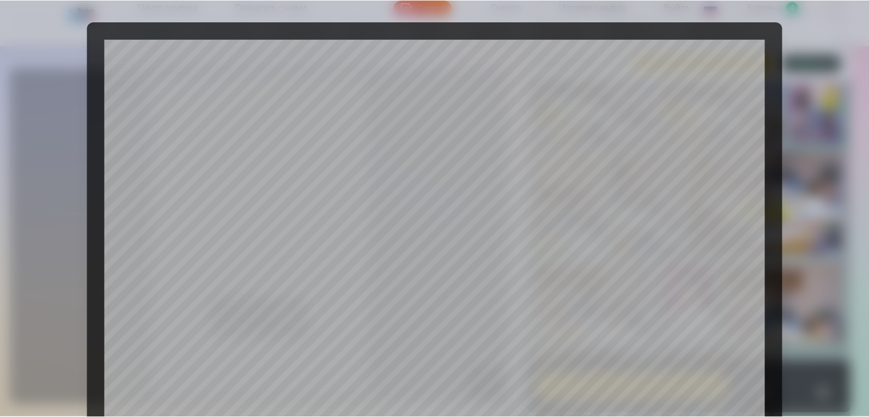
scroll to position [368, 0]
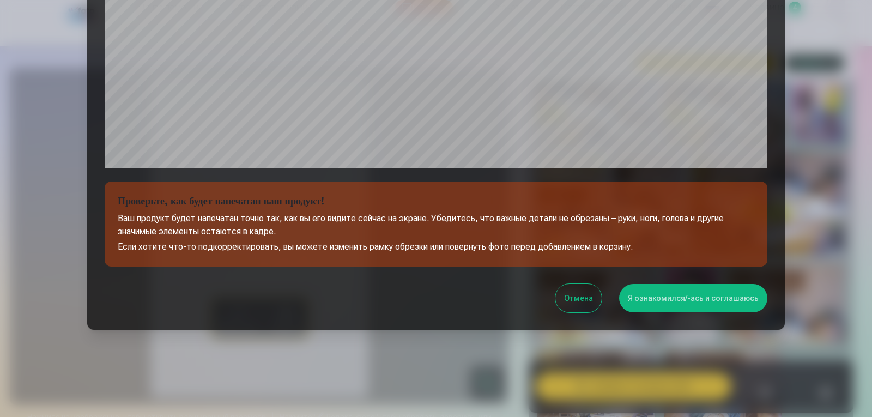
click at [679, 303] on button "Я ознакомился/-ась и соглашаюсь" at bounding box center [693, 298] width 148 height 28
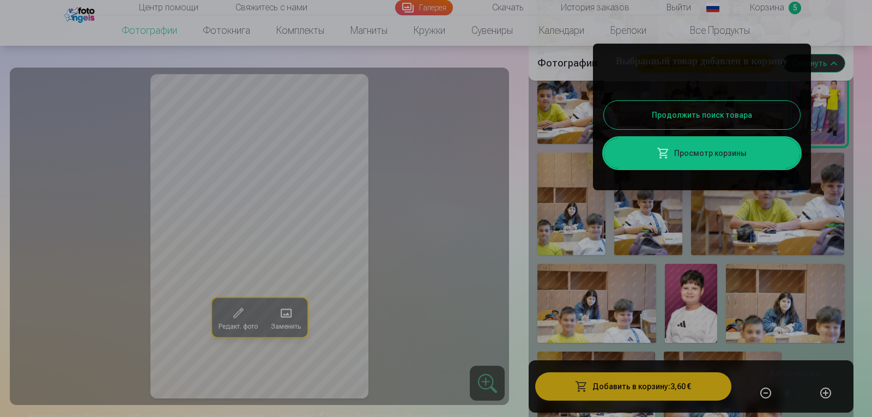
click at [634, 129] on button "Продолжить поиск товара" at bounding box center [702, 115] width 196 height 28
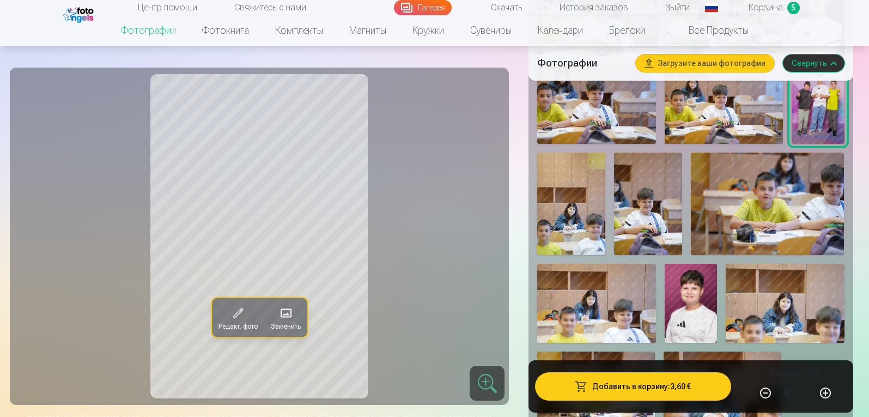
click at [582, 219] on img at bounding box center [571, 204] width 68 height 102
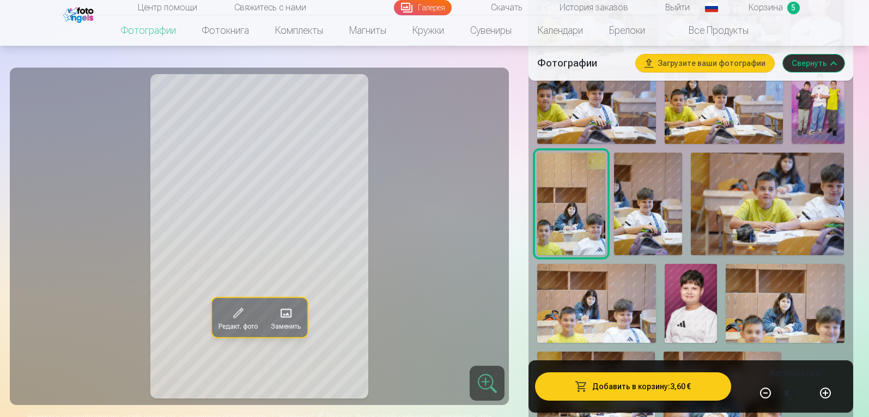
click at [648, 225] on img at bounding box center [648, 204] width 68 height 102
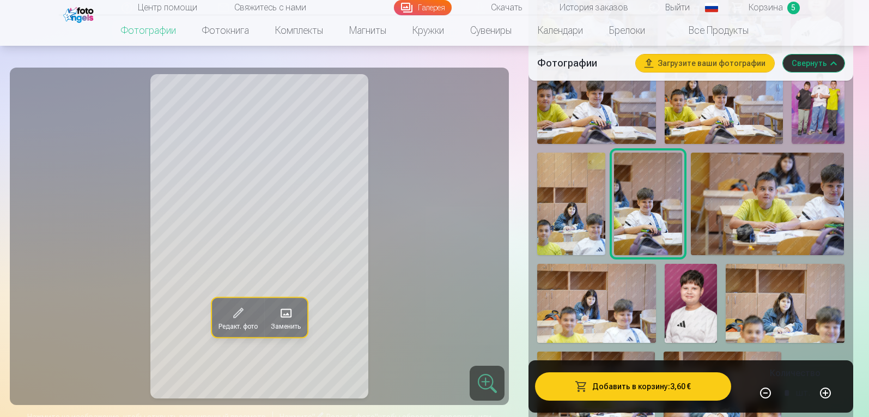
click at [768, 227] on img at bounding box center [767, 204] width 153 height 102
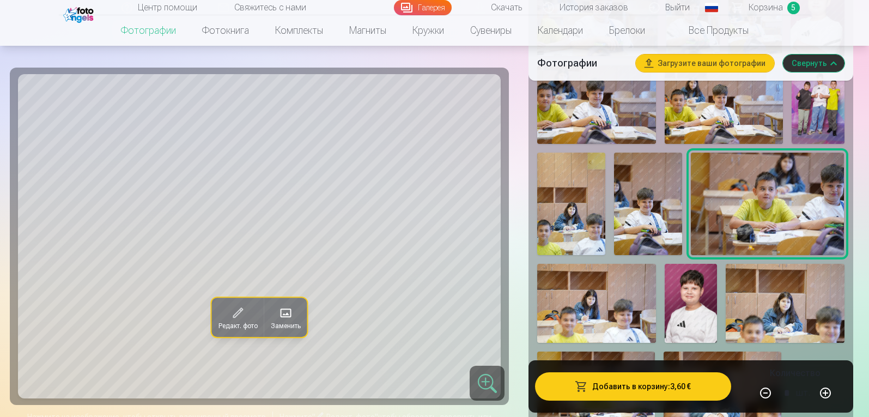
click at [598, 333] on img at bounding box center [596, 303] width 118 height 79
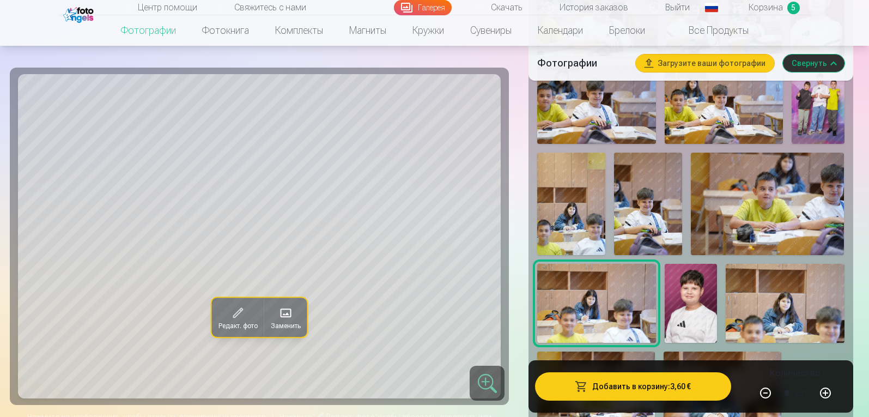
click at [699, 322] on img at bounding box center [691, 303] width 53 height 79
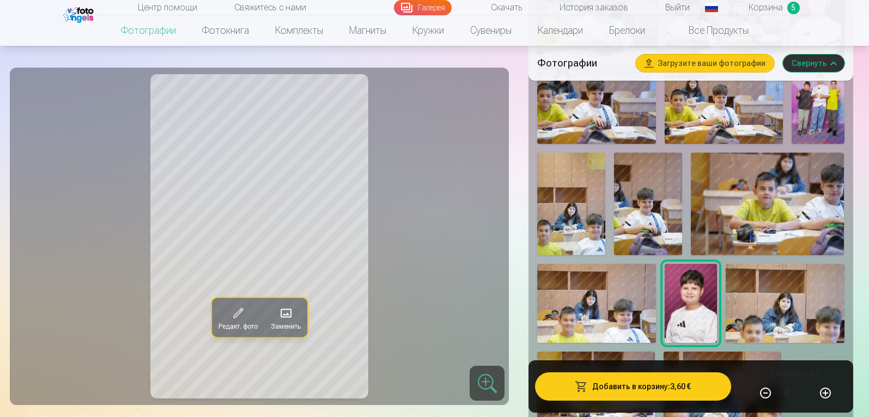
click at [771, 321] on img at bounding box center [785, 303] width 118 height 79
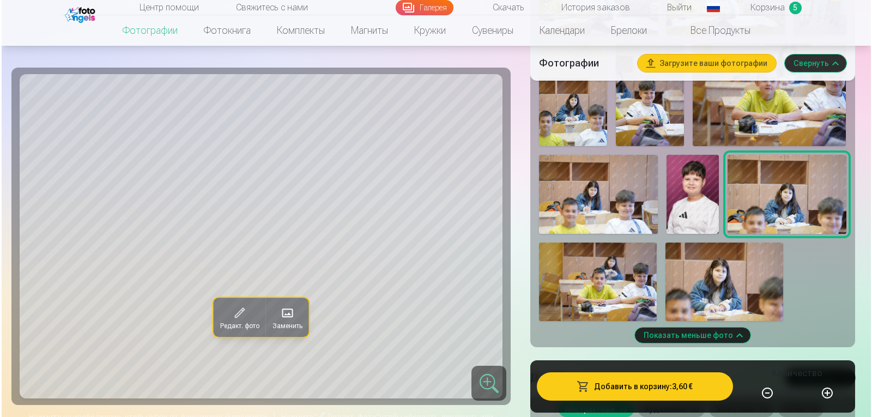
scroll to position [774, 0]
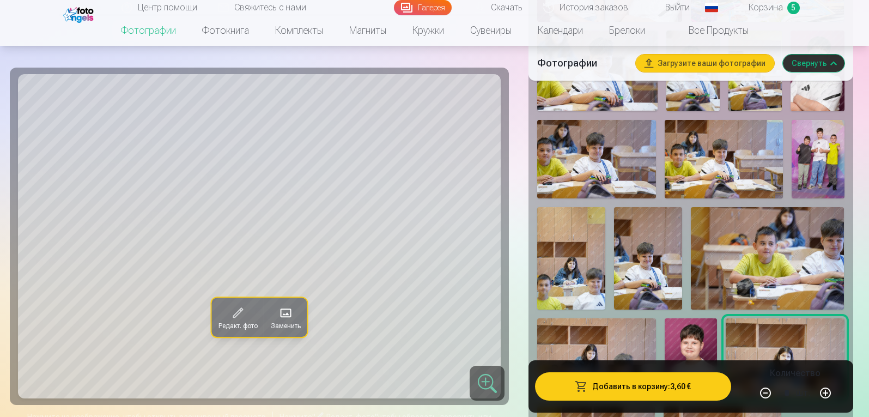
click at [688, 347] on img at bounding box center [691, 357] width 53 height 79
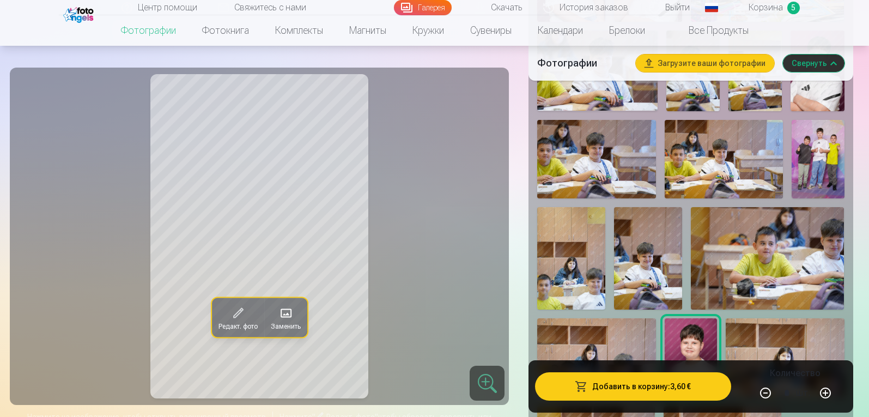
click at [666, 389] on button "Добавить в корзину : 3,60 €" at bounding box center [633, 386] width 196 height 28
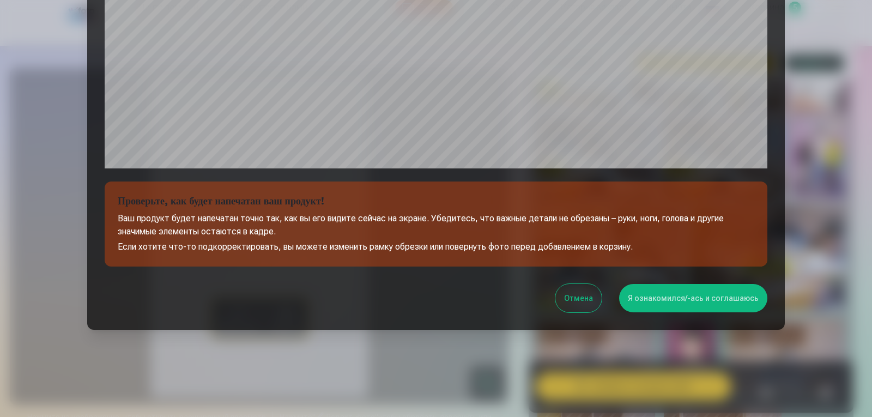
scroll to position [368, 0]
click at [671, 302] on button "Я ознакомился/-ась и соглашаюсь" at bounding box center [693, 298] width 148 height 28
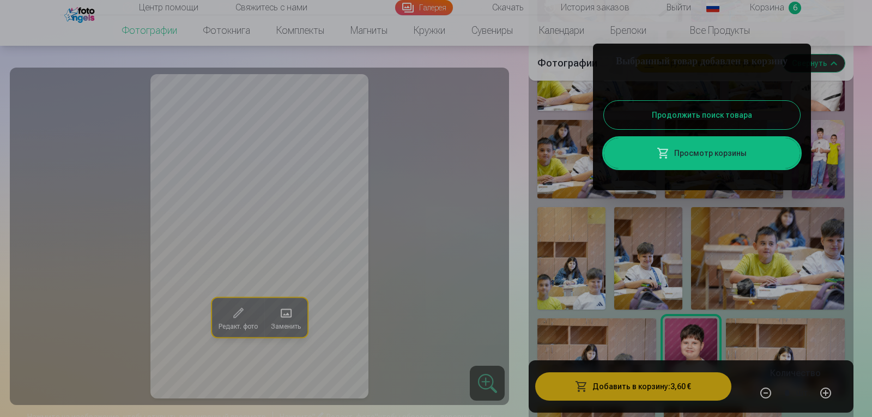
click at [722, 168] on link "Просмотр корзины" at bounding box center [702, 153] width 196 height 31
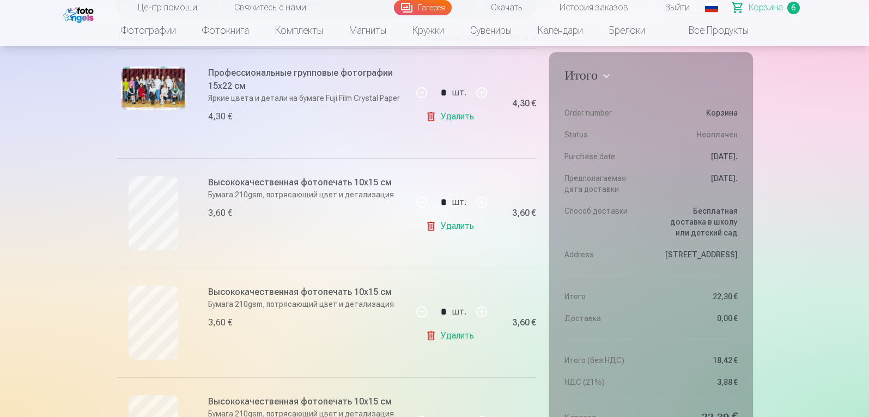
scroll to position [319, 0]
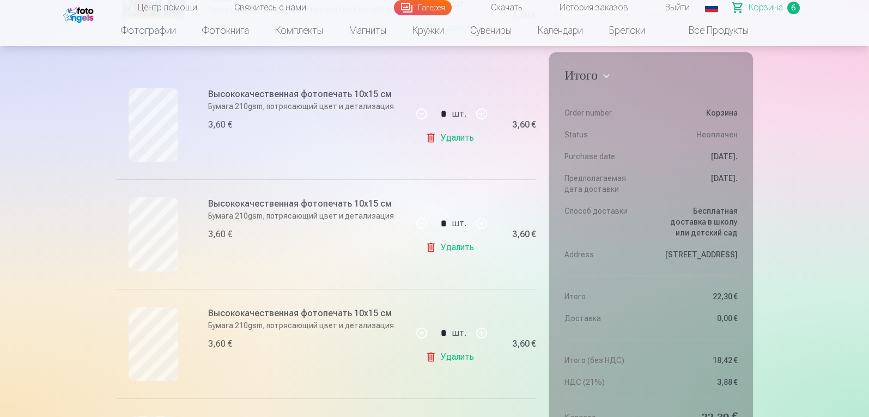
click at [453, 136] on link "Удалить" at bounding box center [452, 138] width 53 height 22
click at [448, 356] on link "Удалить" at bounding box center [452, 358] width 53 height 22
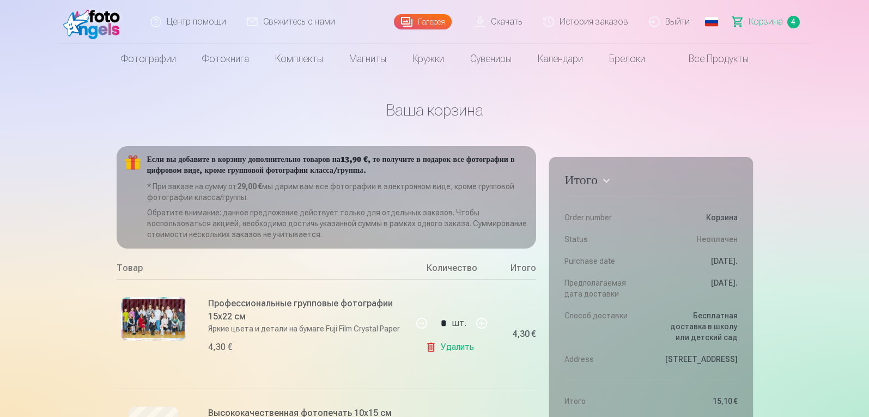
scroll to position [54, 0]
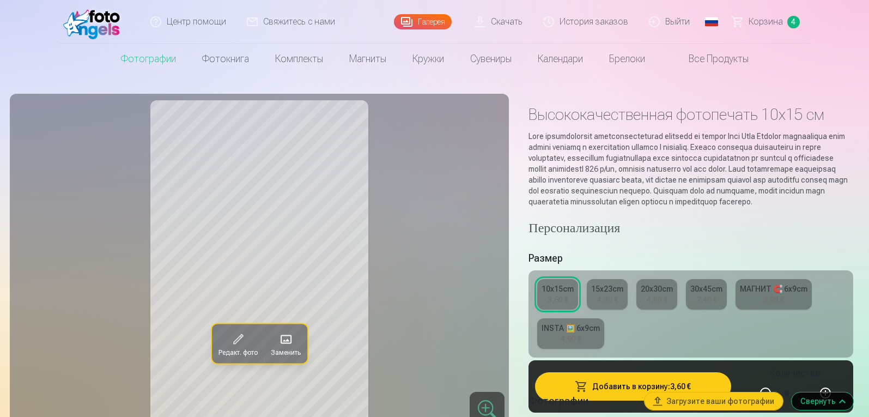
scroll to position [109, 0]
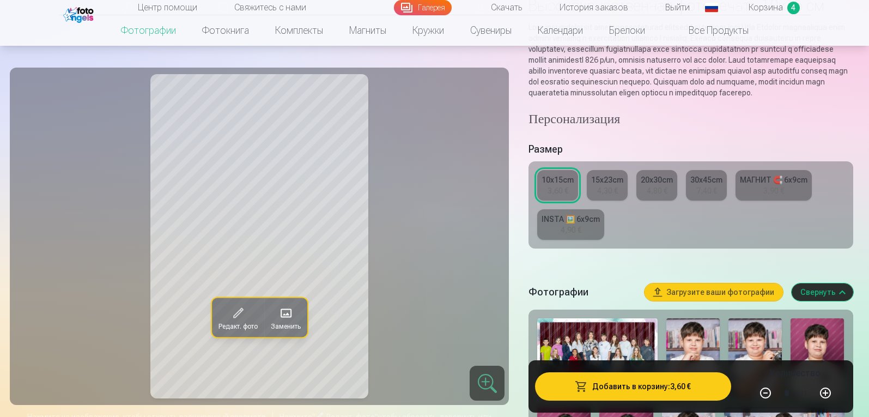
click at [599, 341] on img at bounding box center [597, 358] width 120 height 80
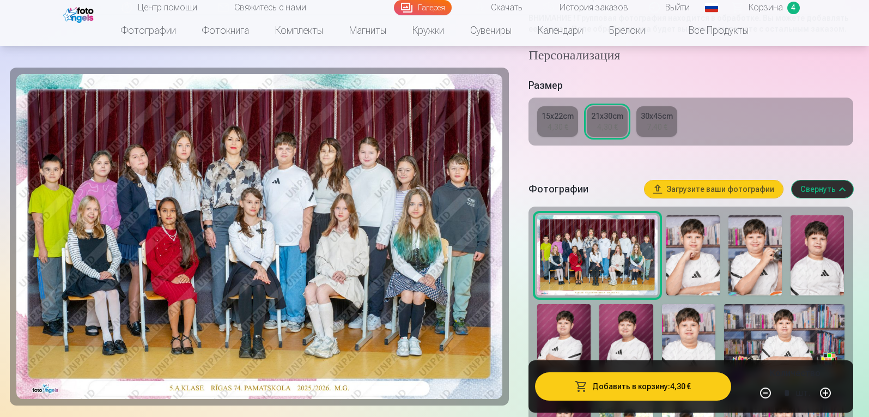
scroll to position [252, 0]
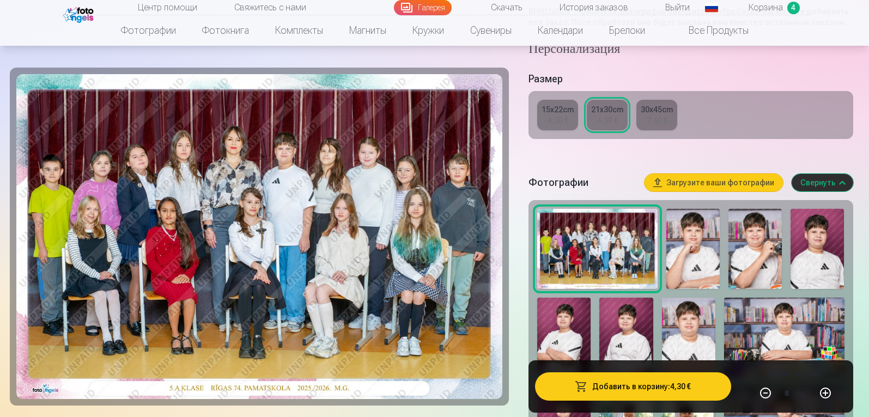
click at [692, 250] on img at bounding box center [693, 249] width 53 height 80
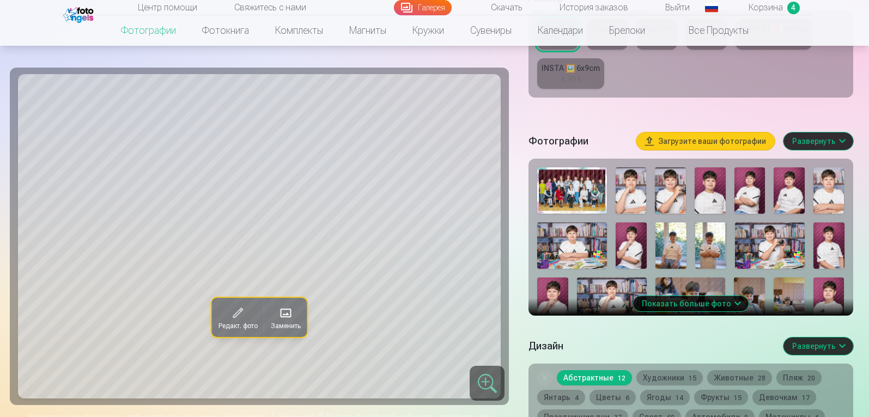
scroll to position [306, 0]
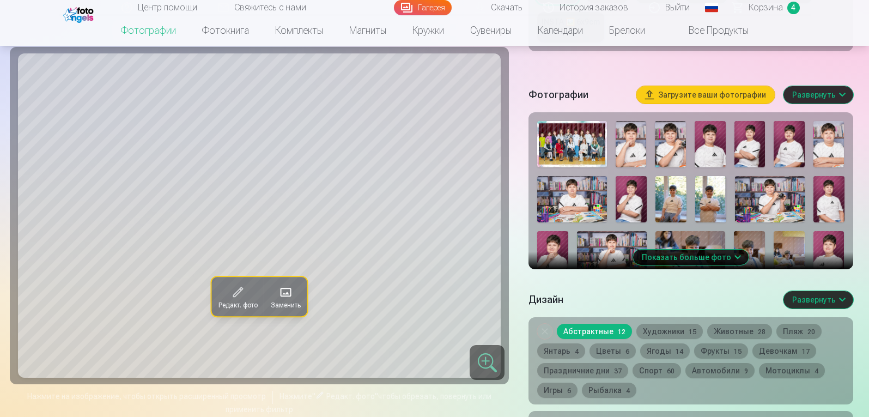
click at [681, 264] on button "Показать больше фото" at bounding box center [691, 257] width 116 height 15
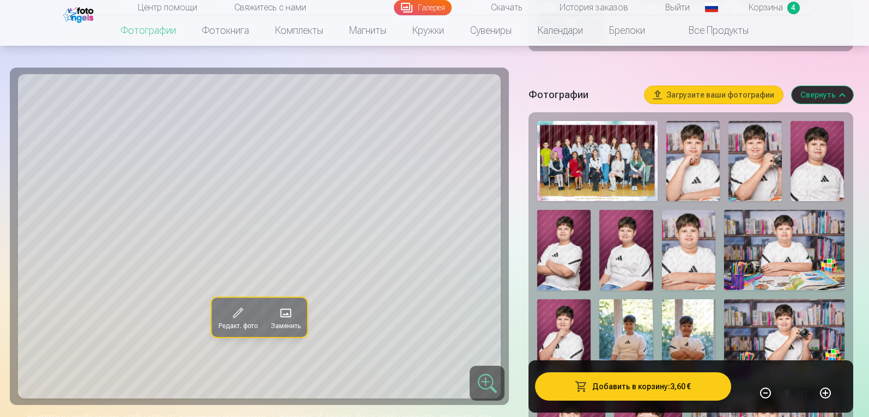
click at [690, 165] on img at bounding box center [693, 161] width 53 height 80
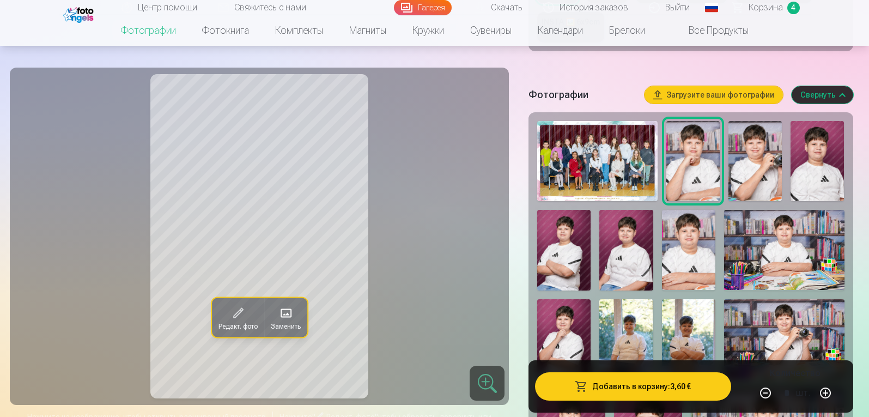
click at [755, 174] on img at bounding box center [755, 161] width 53 height 80
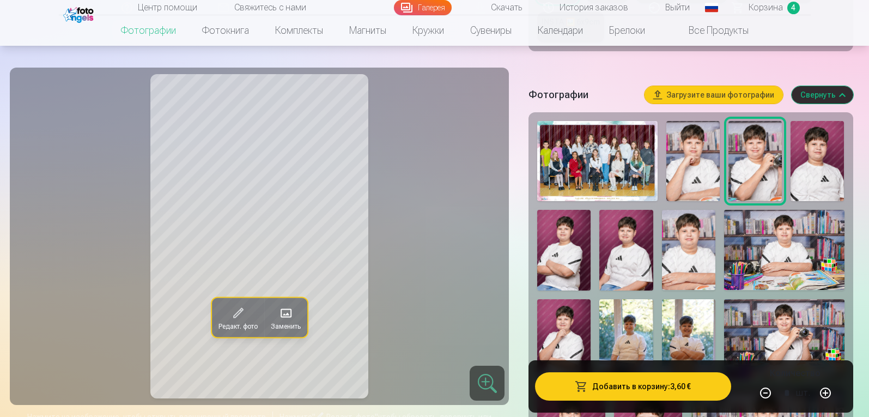
click at [816, 183] on img at bounding box center [817, 161] width 53 height 80
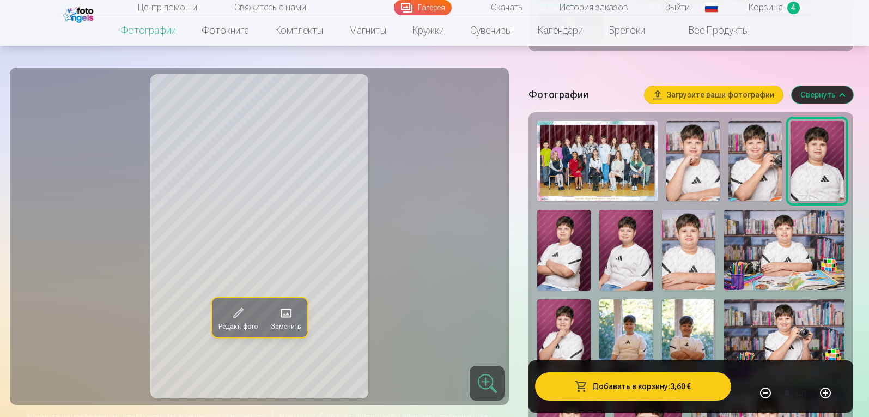
click at [568, 263] on img at bounding box center [563, 250] width 53 height 80
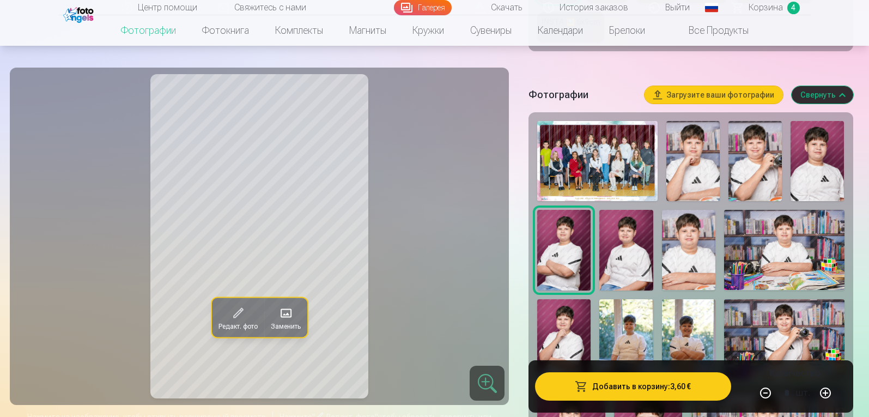
click at [628, 271] on img at bounding box center [625, 250] width 53 height 80
click at [695, 272] on img at bounding box center [688, 250] width 53 height 80
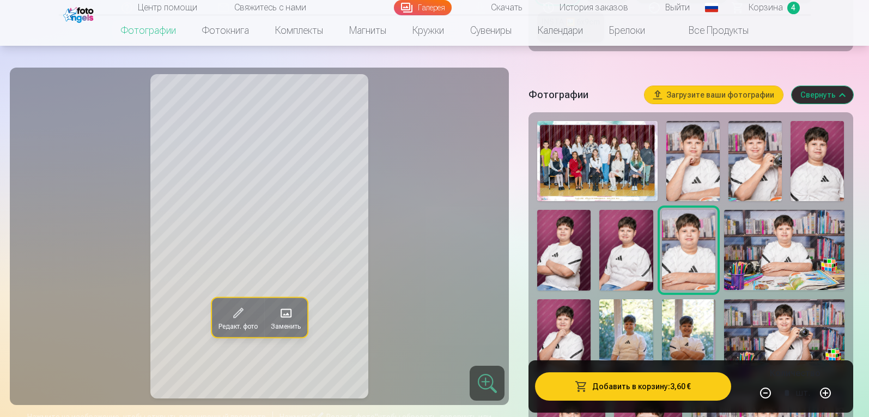
click at [801, 278] on img at bounding box center [784, 250] width 120 height 80
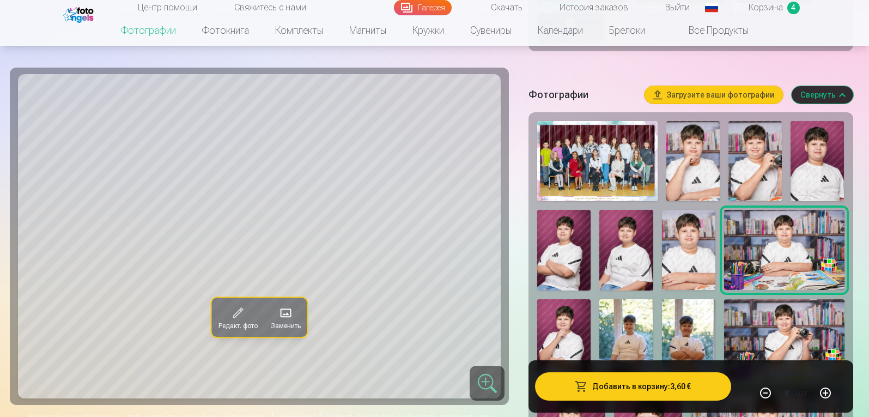
click at [570, 328] on img at bounding box center [563, 339] width 53 height 80
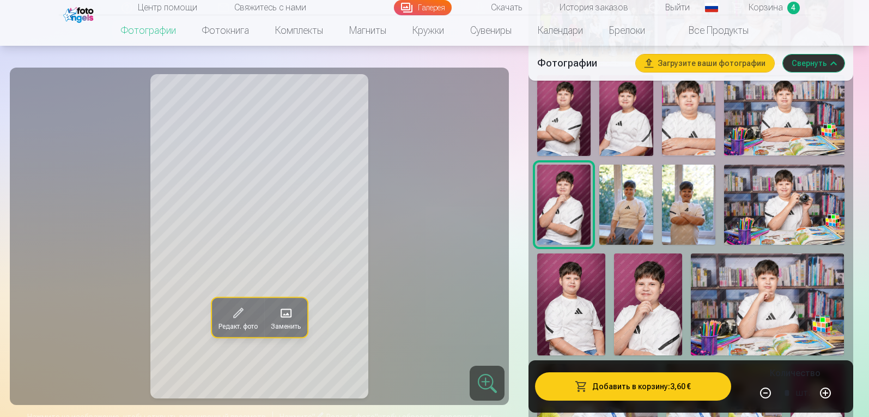
scroll to position [479, 0]
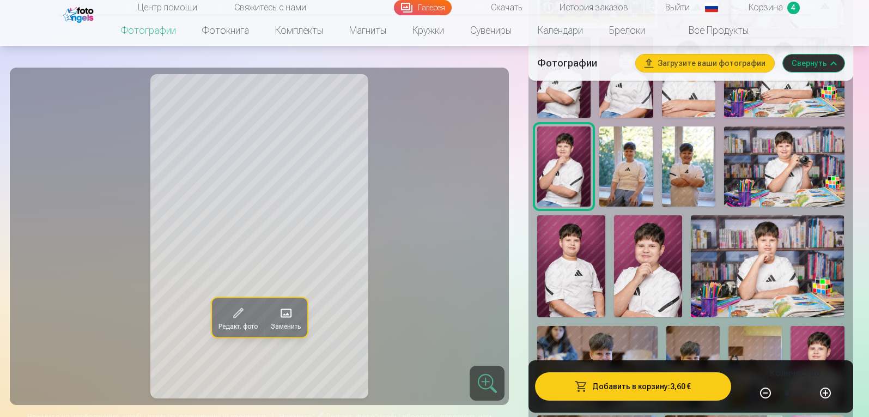
click at [628, 190] on img at bounding box center [625, 166] width 53 height 80
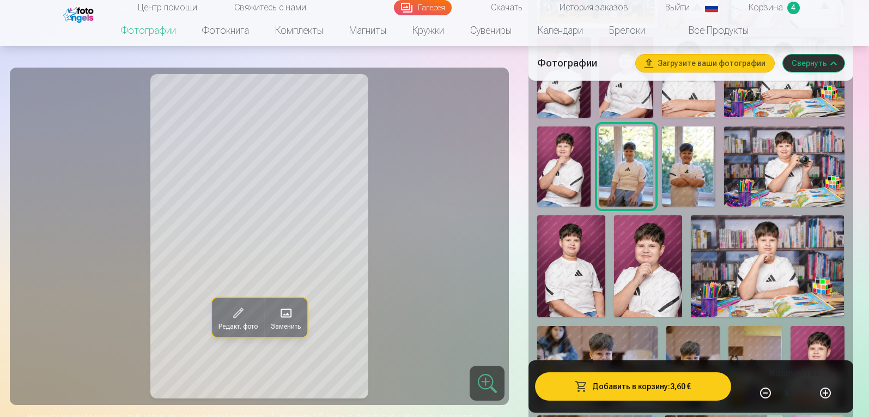
click at [712, 183] on img at bounding box center [688, 166] width 53 height 80
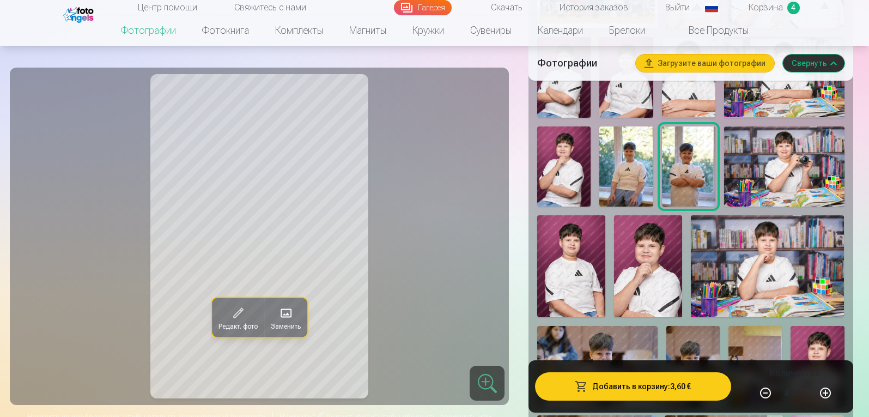
click at [808, 182] on img at bounding box center [784, 166] width 120 height 80
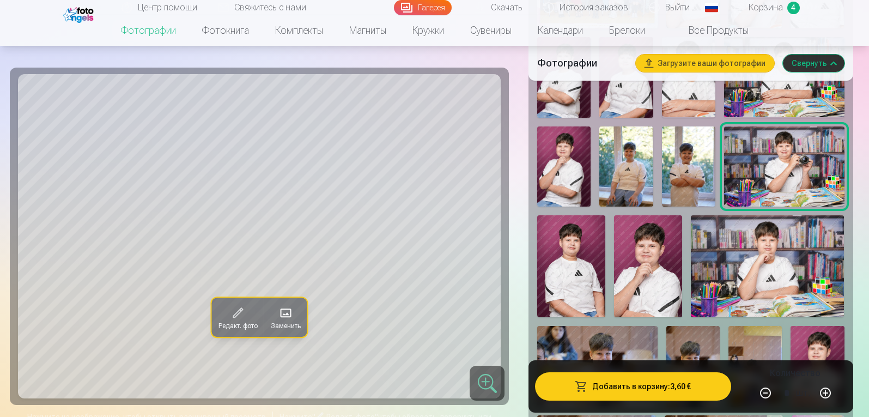
click at [571, 275] on img at bounding box center [571, 266] width 68 height 102
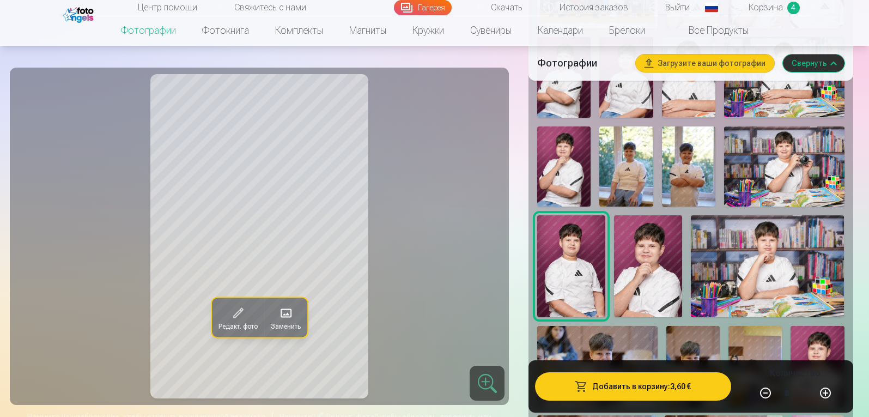
click at [653, 280] on img at bounding box center [648, 266] width 68 height 102
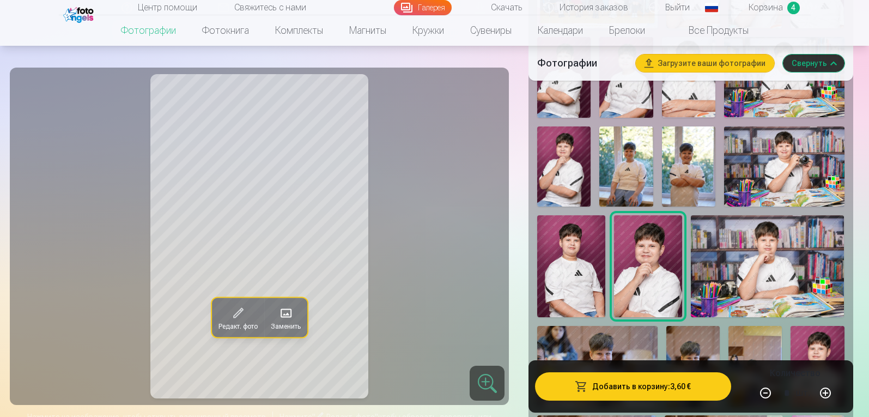
click at [778, 287] on img at bounding box center [767, 266] width 153 height 102
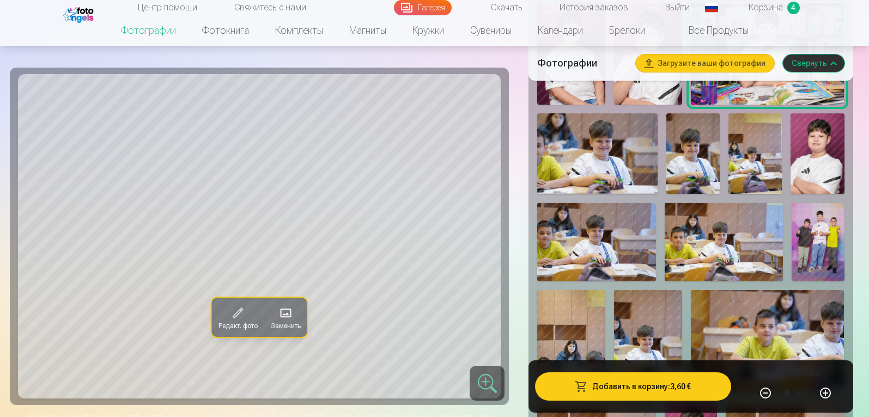
scroll to position [707, 0]
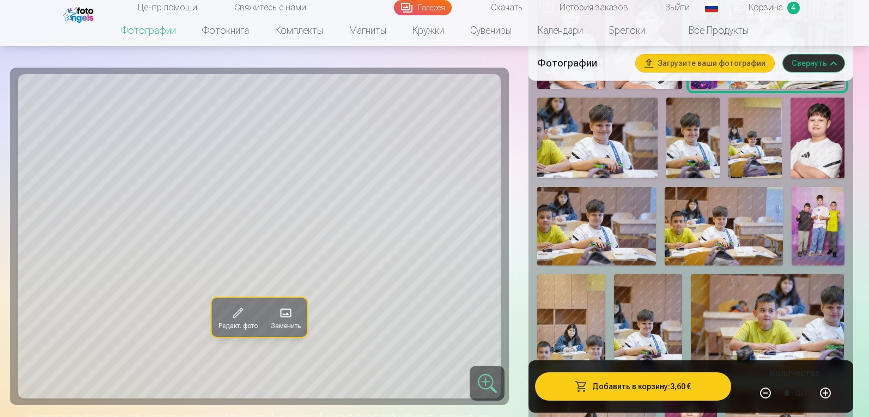
click at [604, 133] on img at bounding box center [597, 138] width 120 height 80
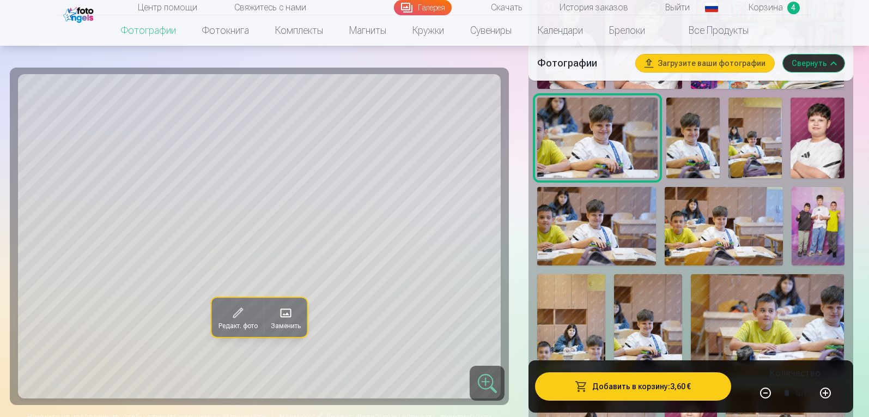
click at [698, 143] on img at bounding box center [693, 138] width 53 height 80
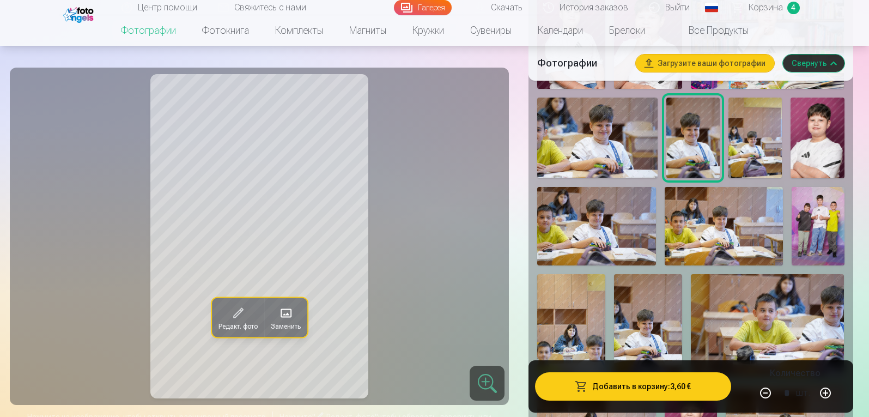
click at [758, 163] on img at bounding box center [755, 138] width 53 height 80
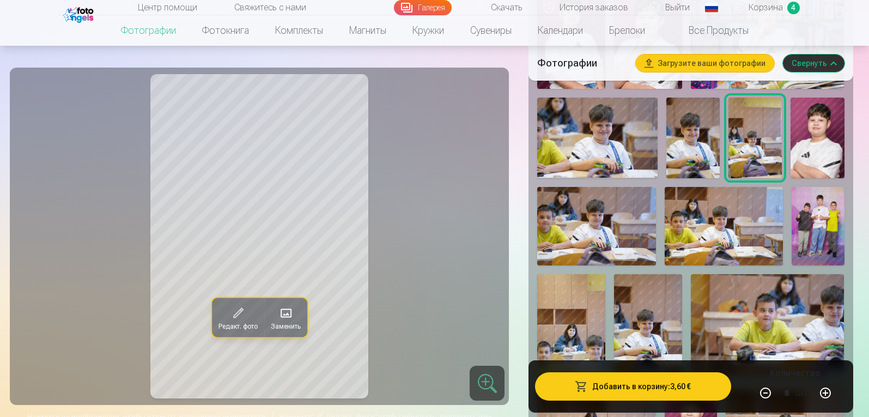
click at [813, 165] on img at bounding box center [817, 138] width 53 height 80
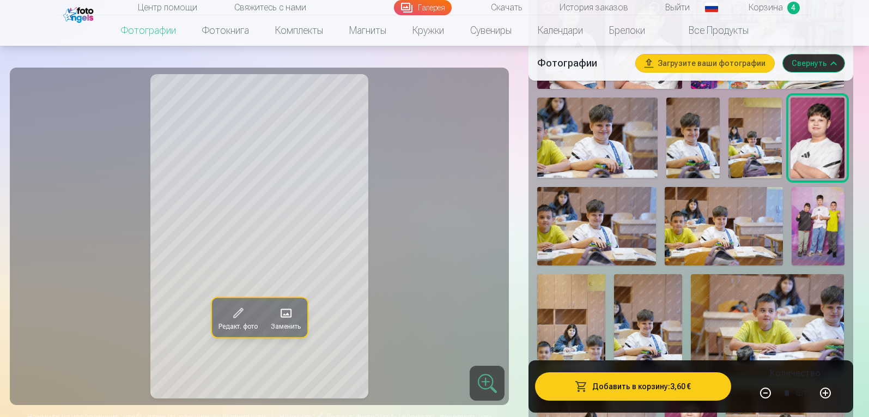
click at [585, 250] on img at bounding box center [596, 226] width 118 height 79
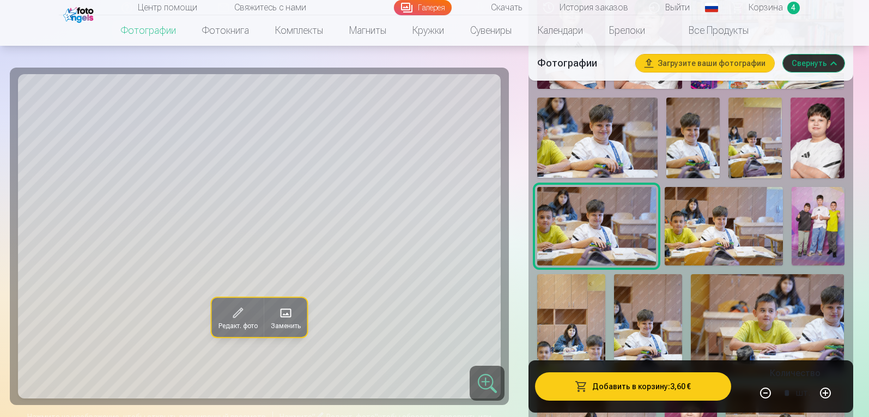
click at [716, 244] on img at bounding box center [724, 226] width 118 height 79
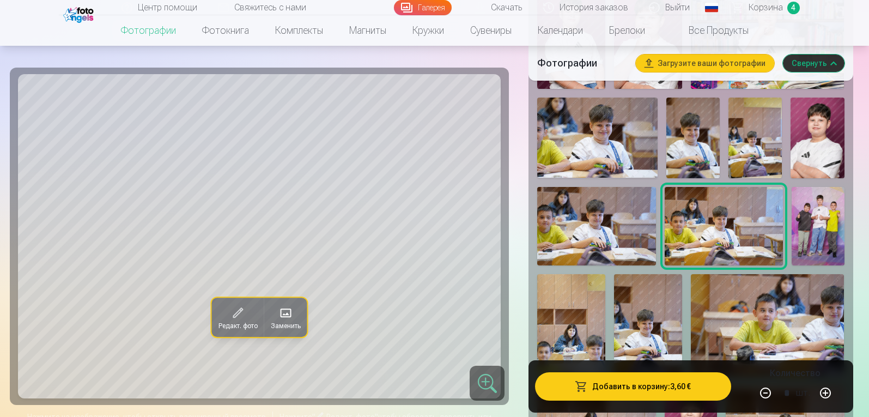
click at [815, 236] on img at bounding box center [818, 226] width 53 height 79
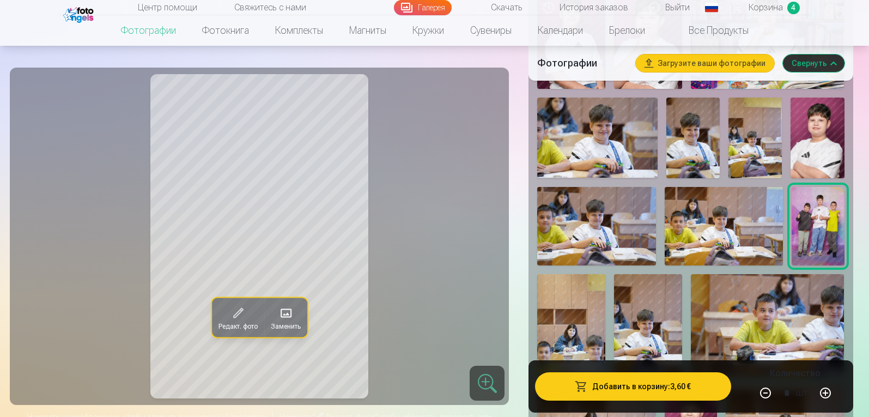
click at [574, 305] on img at bounding box center [571, 325] width 68 height 102
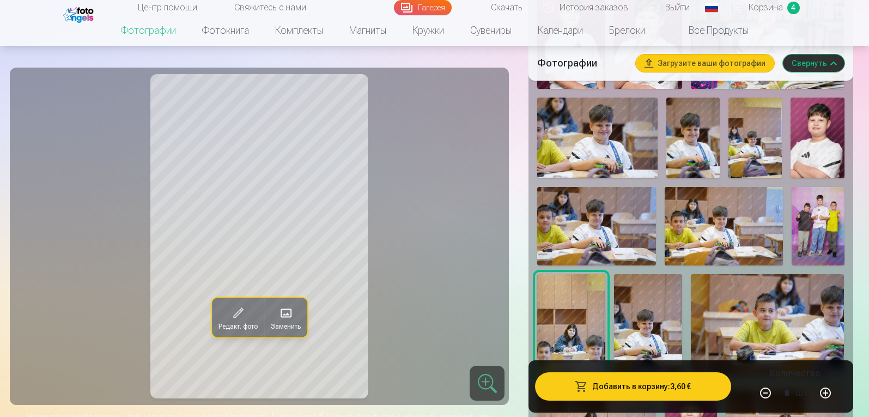
click at [661, 328] on img at bounding box center [648, 325] width 68 height 102
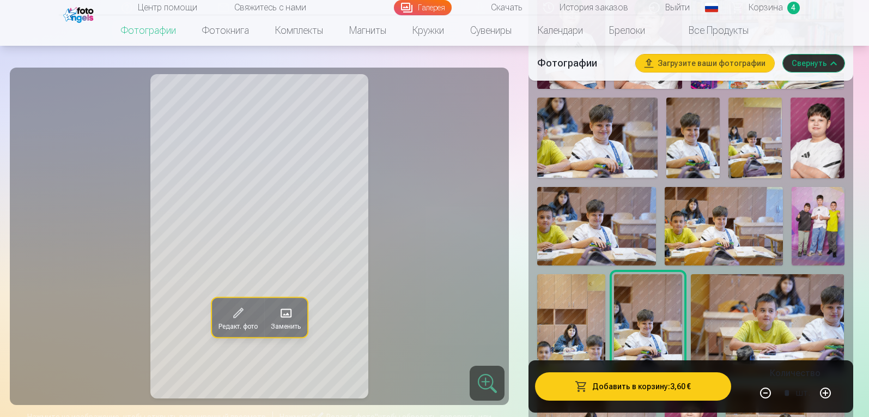
click at [774, 325] on img at bounding box center [767, 325] width 153 height 102
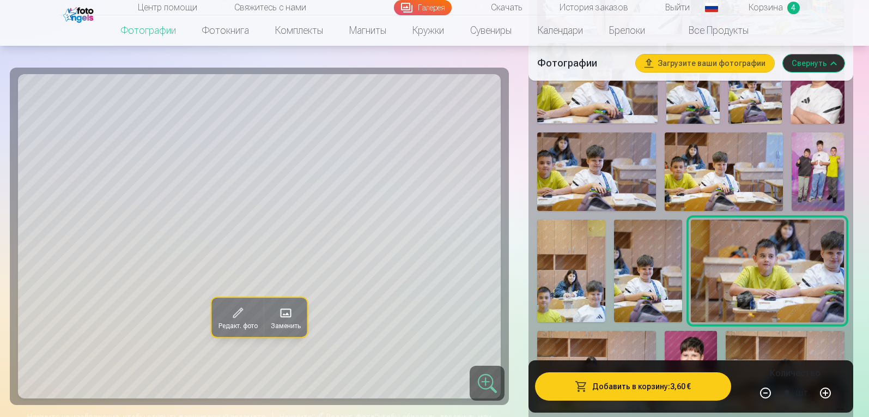
scroll to position [871, 0]
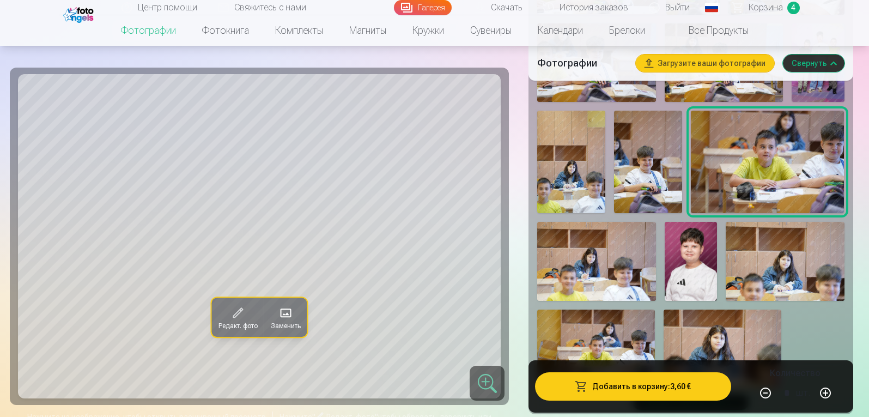
click at [589, 275] on img at bounding box center [596, 261] width 118 height 79
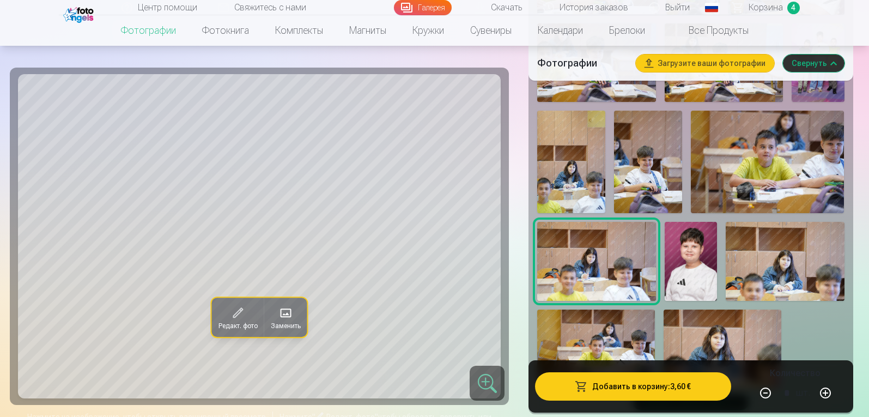
click at [703, 273] on img at bounding box center [691, 261] width 53 height 79
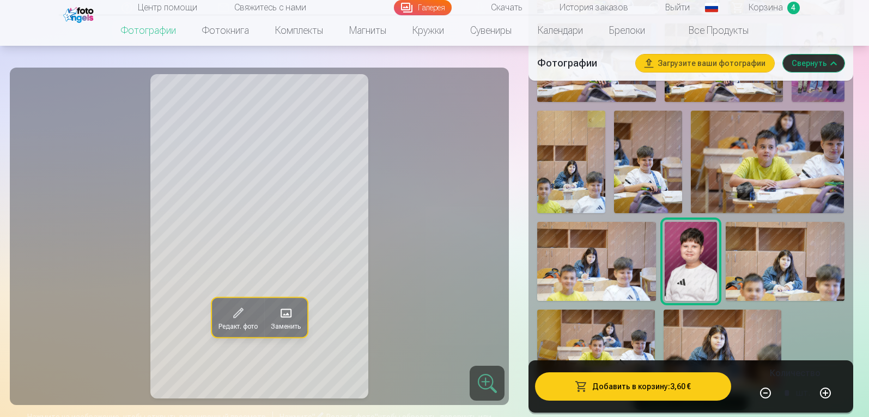
click at [807, 276] on img at bounding box center [785, 261] width 118 height 79
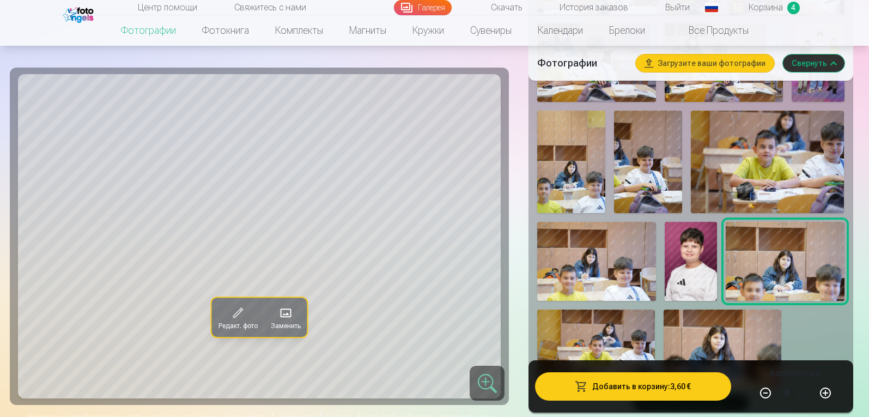
click at [623, 334] on img at bounding box center [596, 349] width 118 height 78
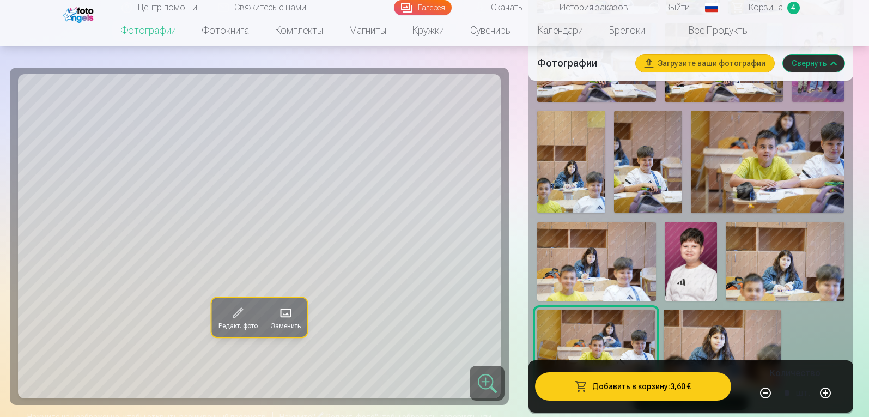
click at [721, 329] on img at bounding box center [723, 349] width 118 height 78
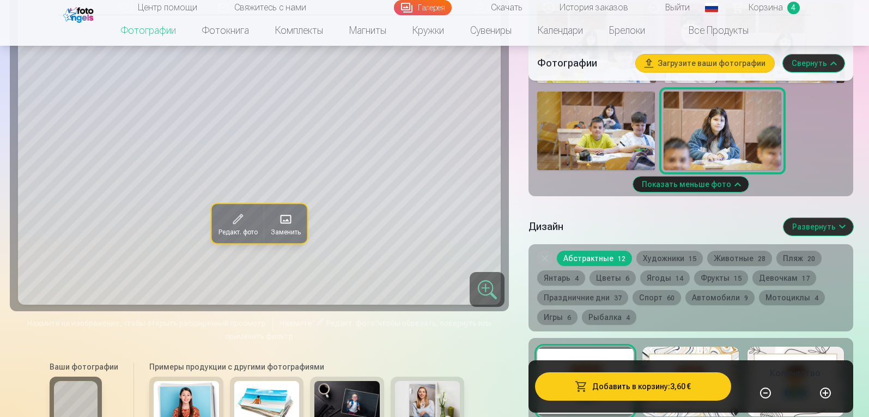
scroll to position [707, 0]
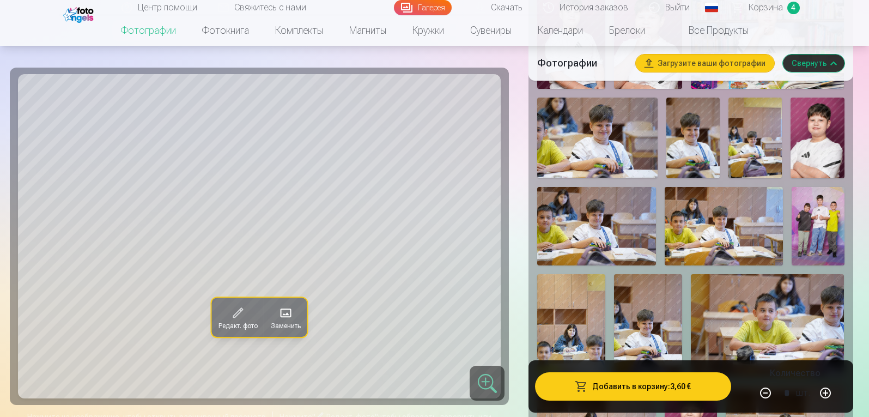
click at [762, 3] on span "Корзина" at bounding box center [766, 7] width 34 height 13
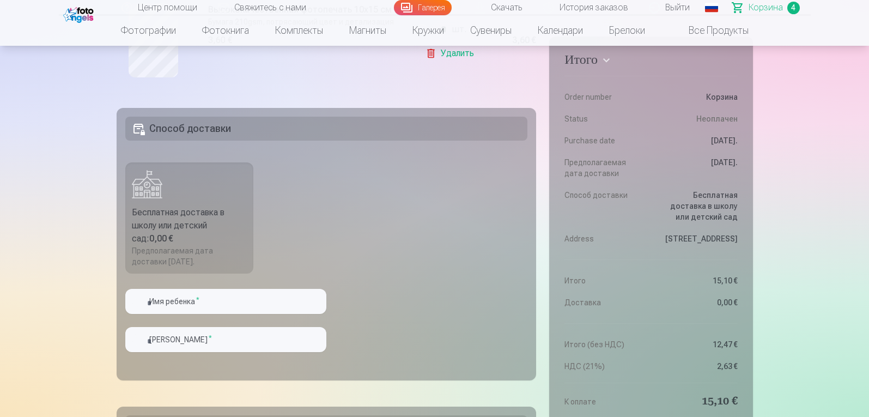
scroll to position [628, 0]
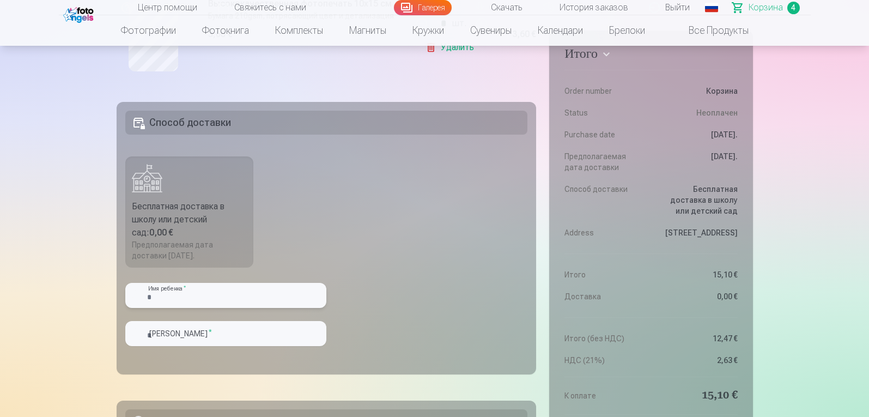
click at [175, 297] on input "text" at bounding box center [225, 295] width 201 height 25
type input "*"
type input "**********"
click at [190, 335] on input "text" at bounding box center [225, 333] width 201 height 25
type input "*******"
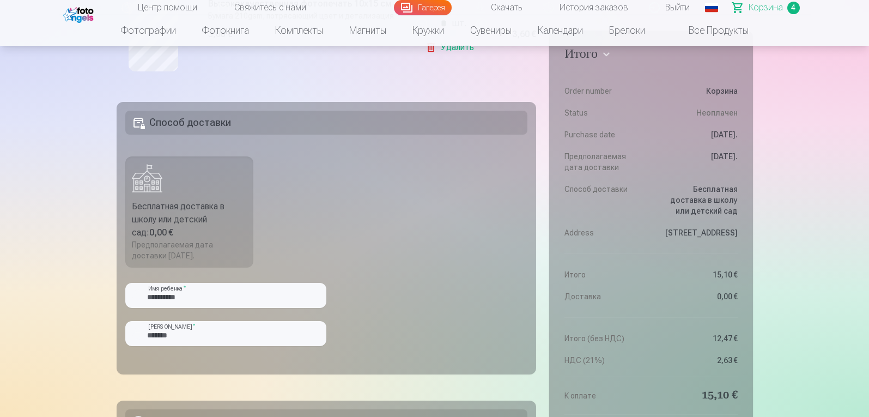
click at [387, 316] on fieldset "**********" at bounding box center [327, 238] width 420 height 272
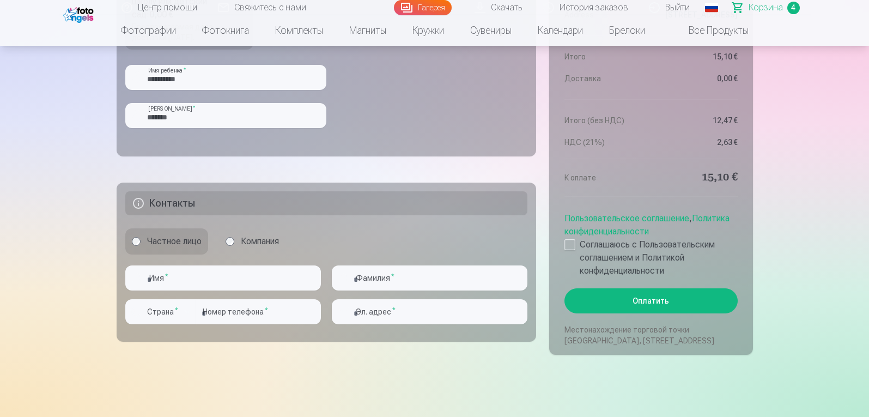
scroll to position [737, 0]
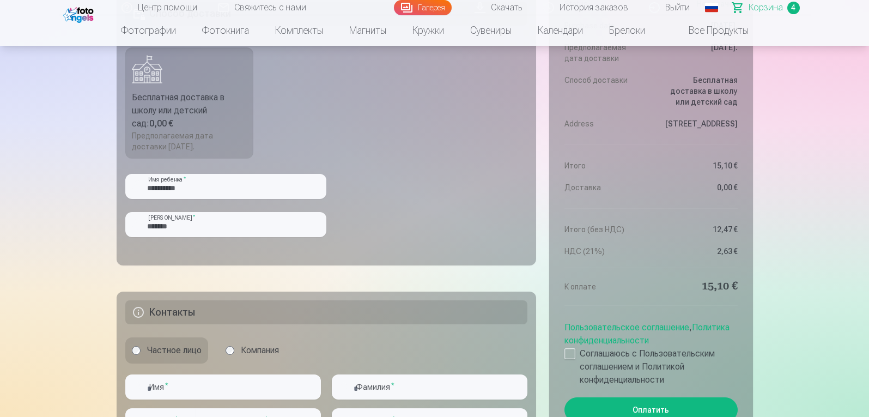
click at [189, 100] on div "Бесплатная доставка в школу или детский сад : 0,00 €" at bounding box center [190, 110] width 116 height 39
click at [177, 137] on div "Предполагаемая дата доставки 25.10.2025." at bounding box center [190, 141] width 116 height 22
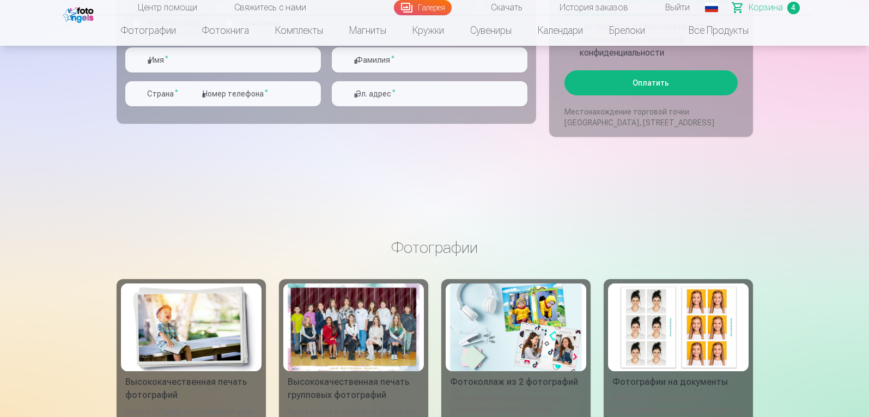
scroll to position [1010, 0]
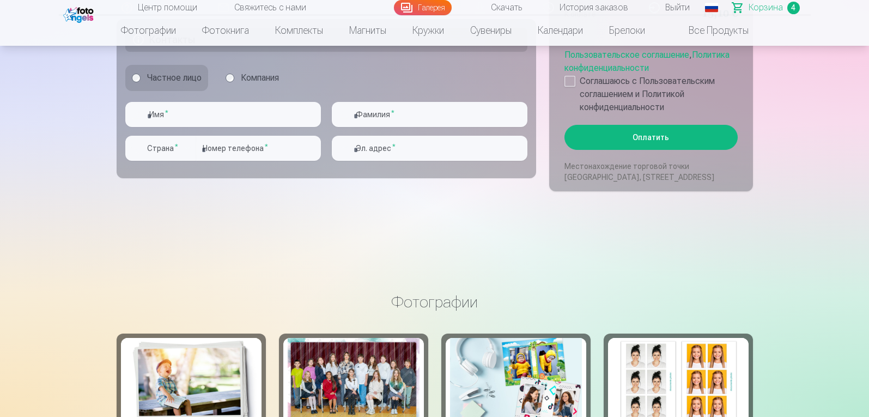
click at [234, 76] on label "Компания" at bounding box center [252, 78] width 66 height 26
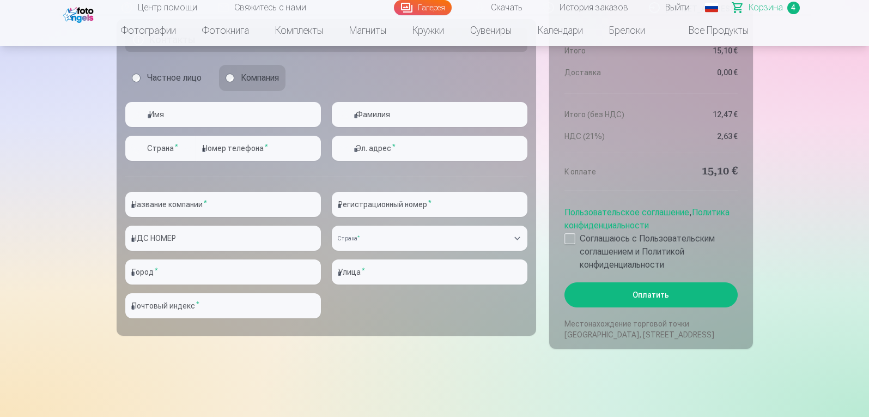
click at [177, 79] on label "Частное лицо" at bounding box center [166, 78] width 83 height 26
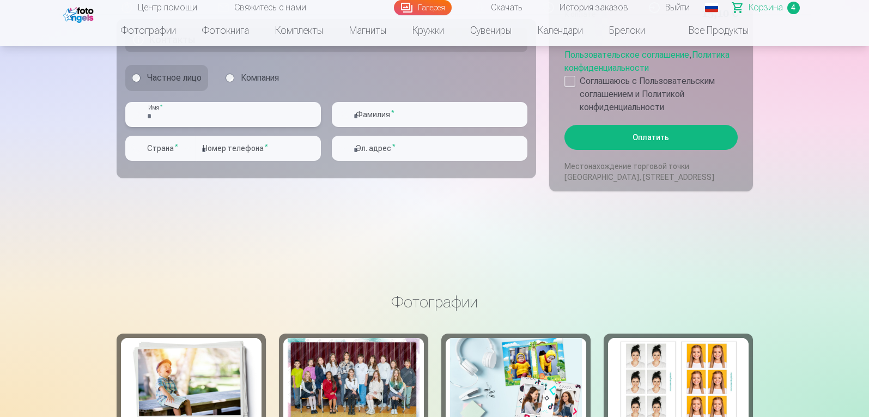
drag, startPoint x: 165, startPoint y: 109, endPoint x: 187, endPoint y: 113, distance: 22.1
click at [165, 109] on input "text" at bounding box center [223, 114] width 196 height 25
type input "****"
type input "********"
click at [189, 148] on div "button" at bounding box center [187, 148] width 13 height 13
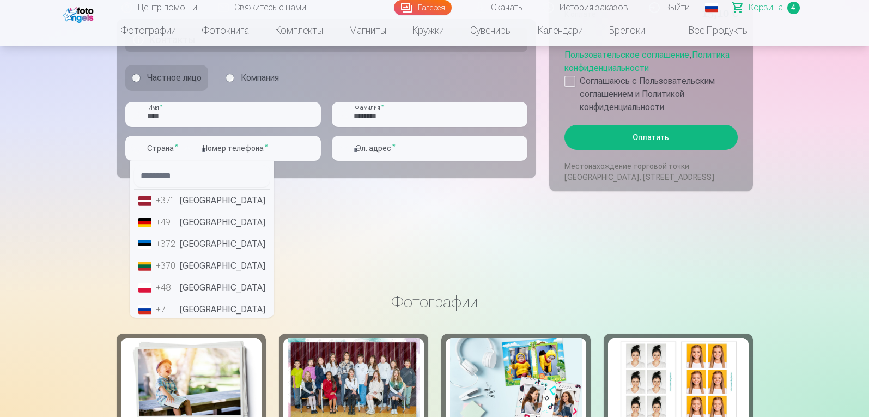
click at [186, 199] on li "+371 Латвия" at bounding box center [202, 201] width 136 height 22
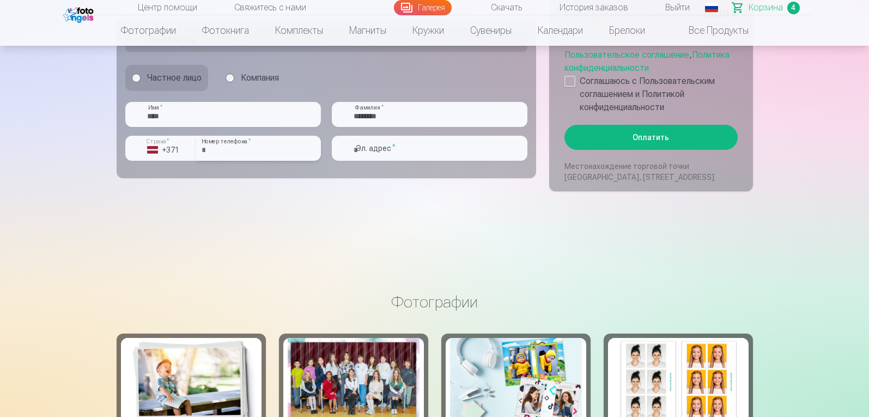
drag, startPoint x: 255, startPoint y: 149, endPoint x: 206, endPoint y: 150, distance: 48.5
click at [206, 150] on input "**********" at bounding box center [258, 148] width 125 height 25
type input "********"
click at [365, 150] on input "email" at bounding box center [430, 148] width 196 height 25
type input "**********"
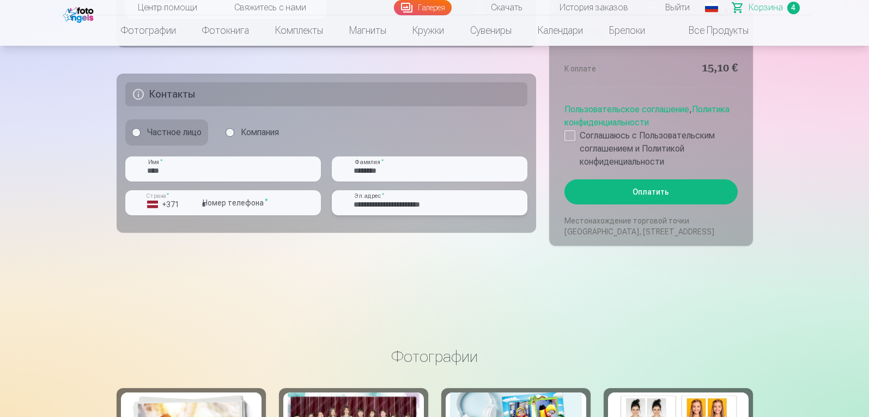
scroll to position [901, 0]
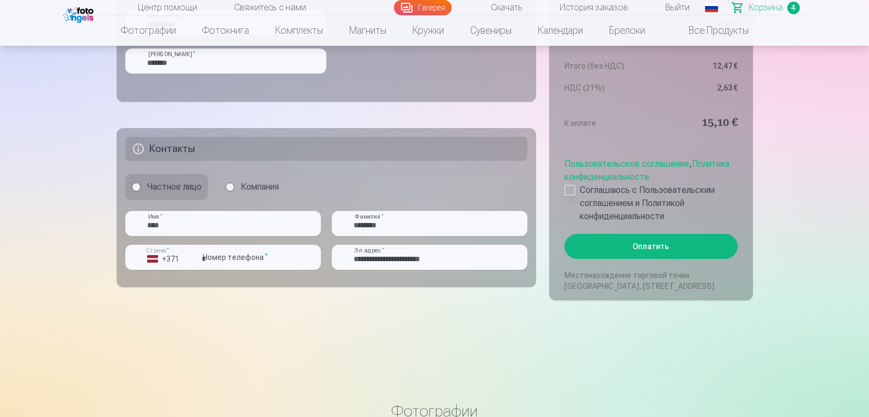
click at [572, 190] on div at bounding box center [570, 190] width 11 height 11
click at [663, 246] on button "Оплатить" at bounding box center [651, 246] width 173 height 25
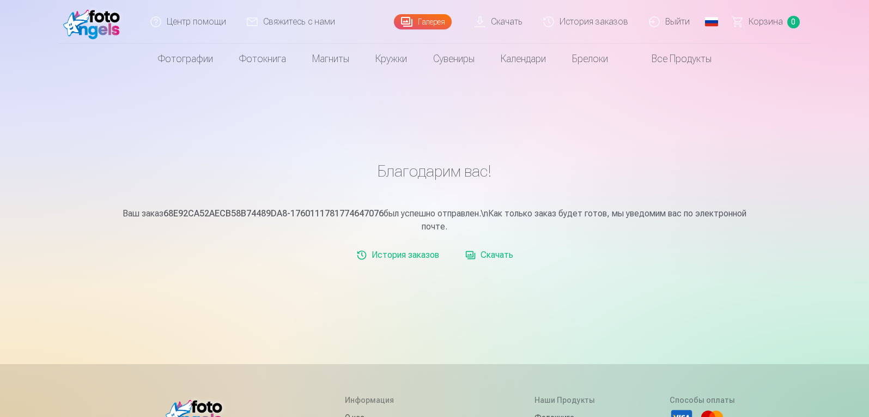
click at [422, 256] on link "История заказов" at bounding box center [398, 255] width 92 height 22
